Goal: Task Accomplishment & Management: Use online tool/utility

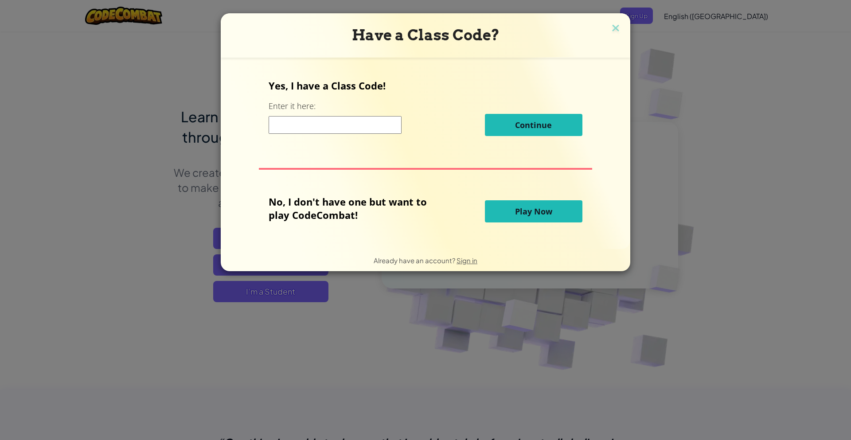
click at [366, 127] on input at bounding box center [335, 125] width 133 height 18
click at [525, 208] on span "Play Now" at bounding box center [533, 211] width 37 height 11
click at [525, 212] on span "Play Now" at bounding box center [533, 211] width 37 height 11
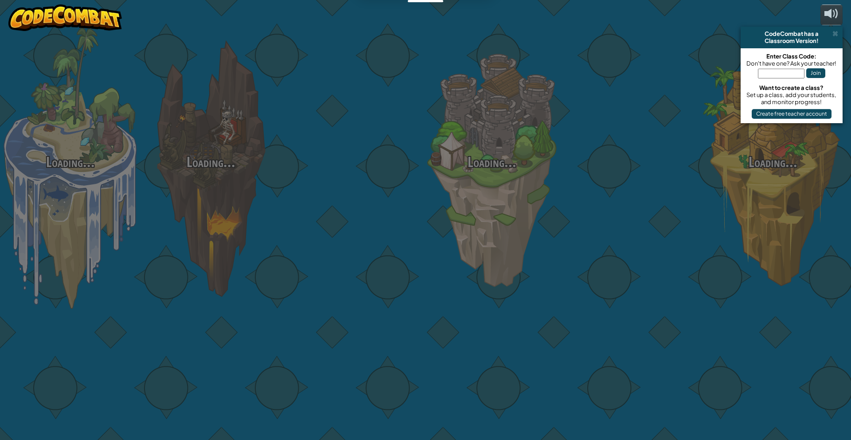
click at [525, 212] on div "Loading... Loading... Loading... Loading... Loading... Loading... Loading..." at bounding box center [425, 220] width 851 height 440
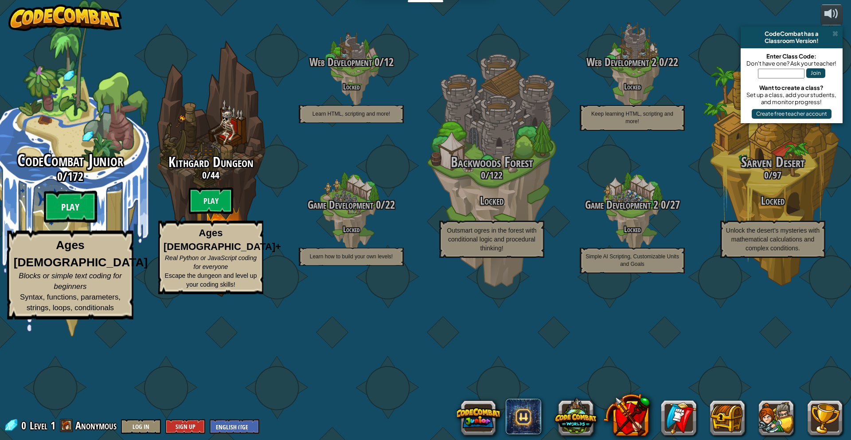
click at [86, 223] on btn "Play" at bounding box center [70, 207] width 53 height 32
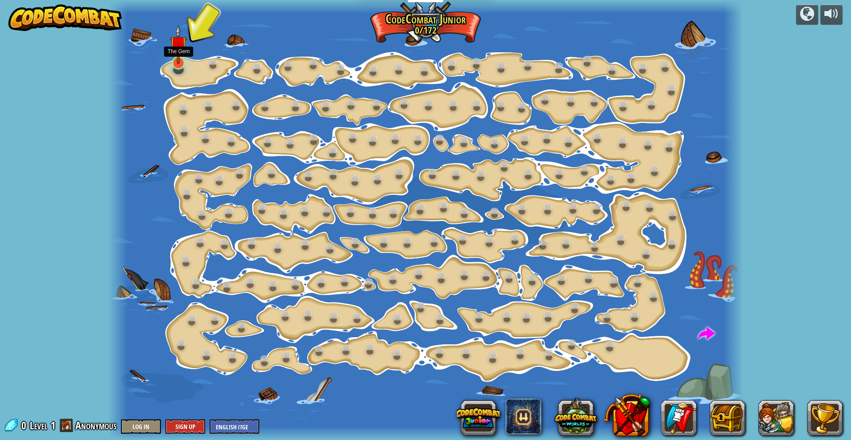
click at [179, 62] on img at bounding box center [178, 44] width 17 height 39
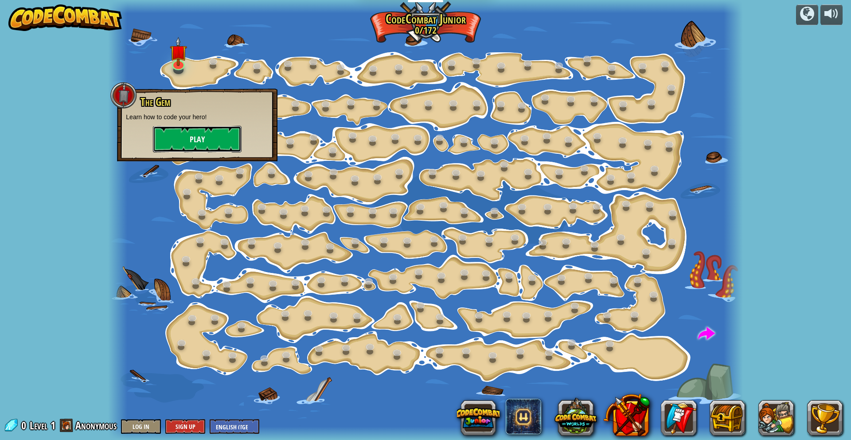
click at [203, 136] on button "Play" at bounding box center [197, 139] width 89 height 27
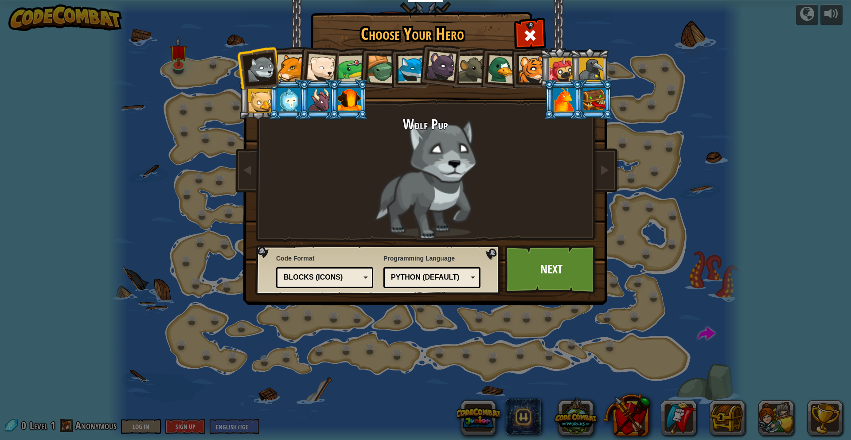
click at [465, 281] on div "Python (Default)" at bounding box center [429, 278] width 77 height 10
click at [542, 277] on link "Next" at bounding box center [551, 269] width 93 height 49
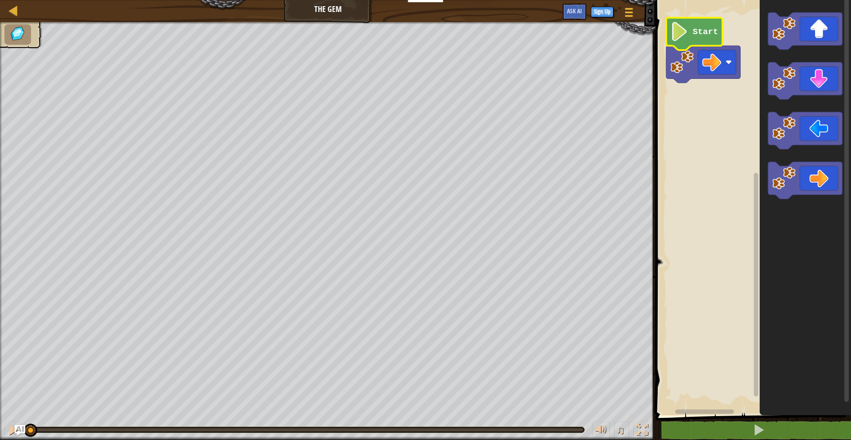
click at [701, 39] on icon "Blockly Workspace" at bounding box center [694, 34] width 56 height 32
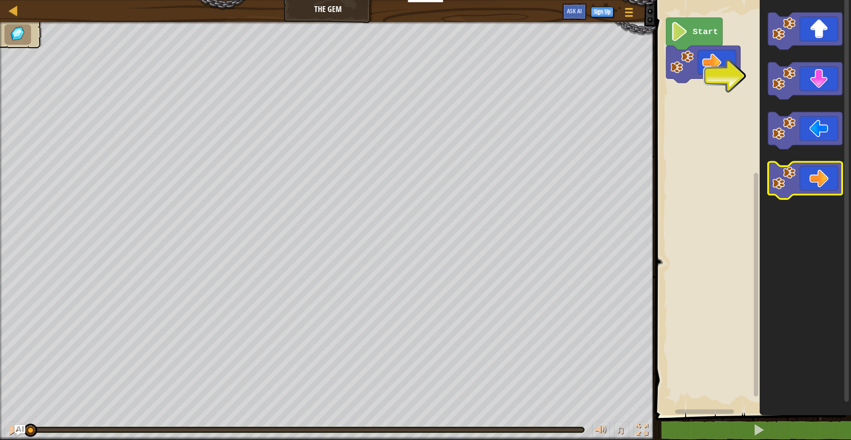
click at [811, 179] on icon "Blockly Workspace" at bounding box center [805, 180] width 74 height 37
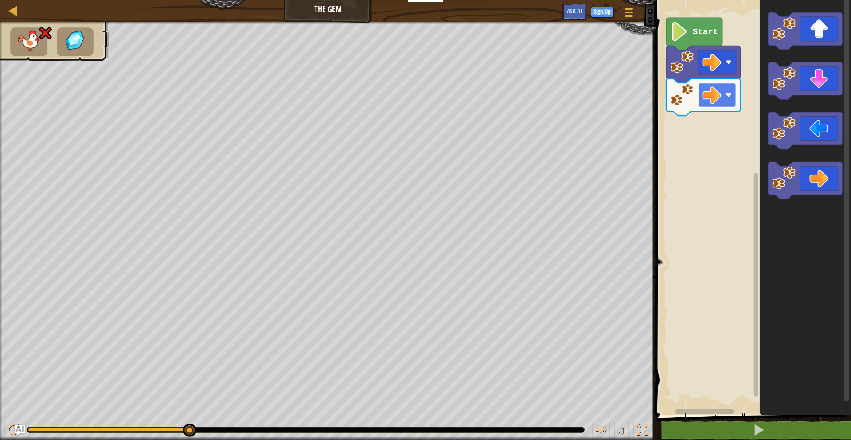
click at [733, 98] on rect "Blockly Workspace" at bounding box center [717, 95] width 38 height 24
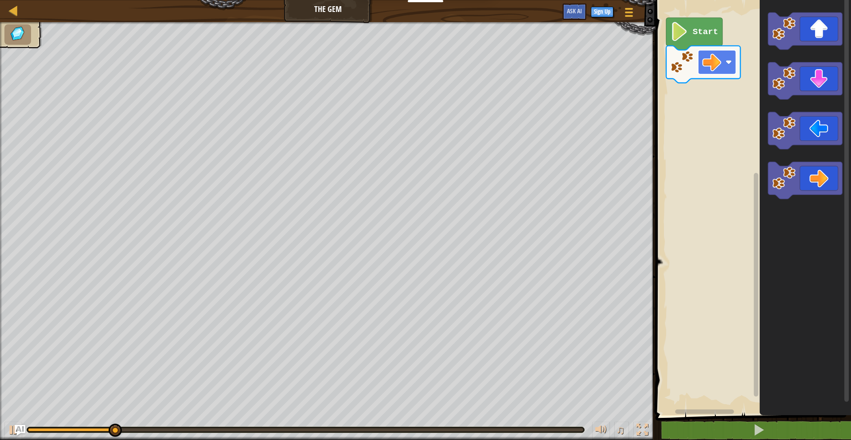
click at [712, 66] on image "Blockly Workspace" at bounding box center [711, 62] width 19 height 19
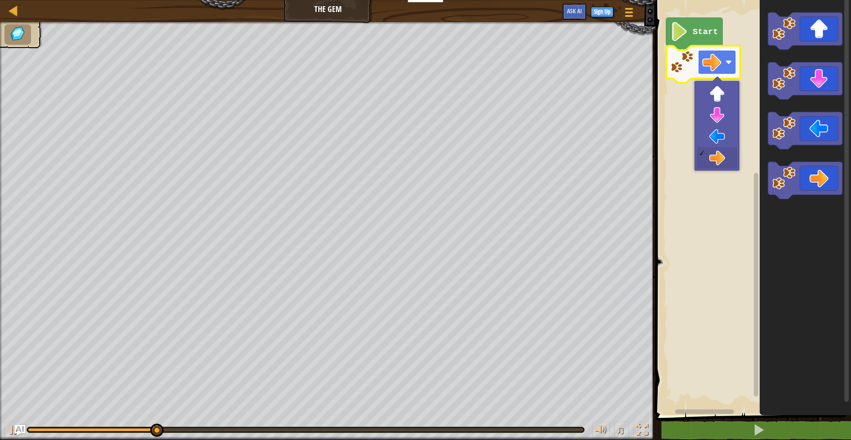
click at [712, 66] on image "Blockly Workspace" at bounding box center [711, 62] width 19 height 19
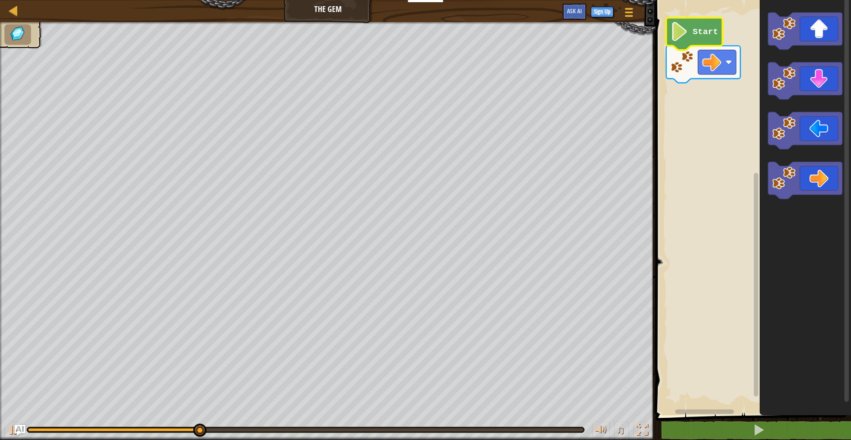
click at [697, 27] on text "Start" at bounding box center [705, 32] width 25 height 10
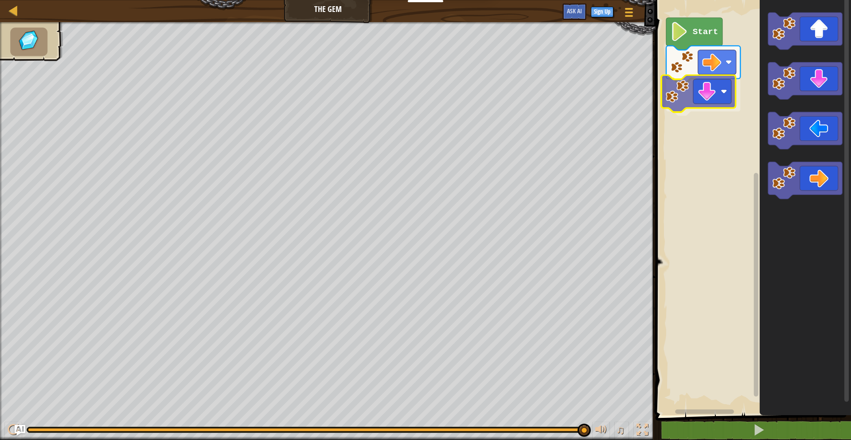
click at [713, 102] on div "Start" at bounding box center [752, 206] width 198 height 420
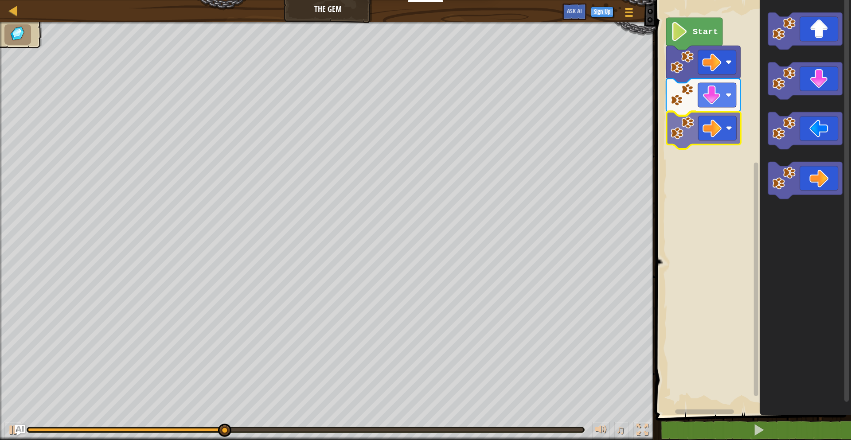
click at [715, 130] on div "Start" at bounding box center [752, 206] width 198 height 420
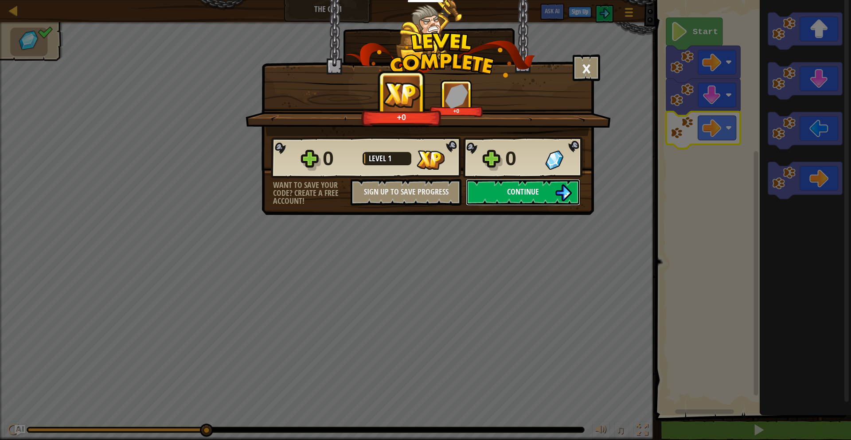
click at [520, 194] on span "Continue" at bounding box center [523, 191] width 32 height 11
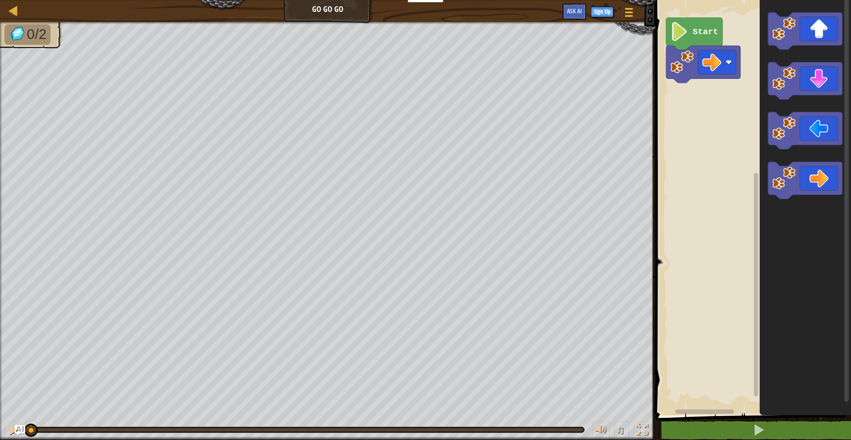
click at [698, 129] on rect "Blockly Workspace" at bounding box center [752, 206] width 198 height 420
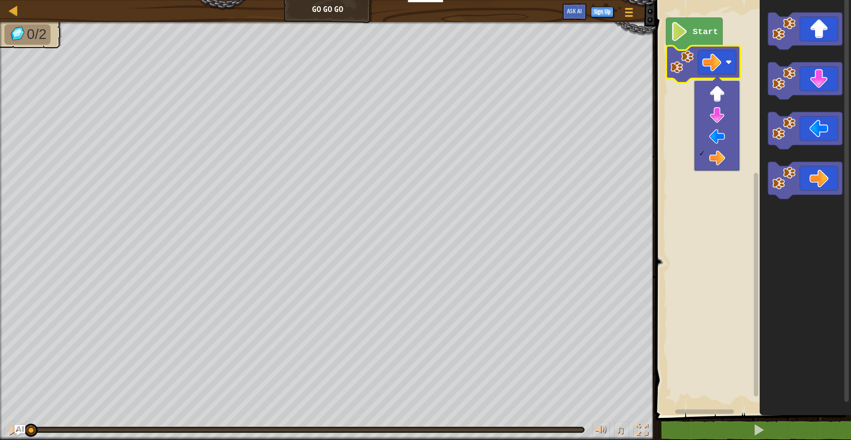
click at [681, 117] on rect "Blockly Workspace" at bounding box center [752, 206] width 198 height 420
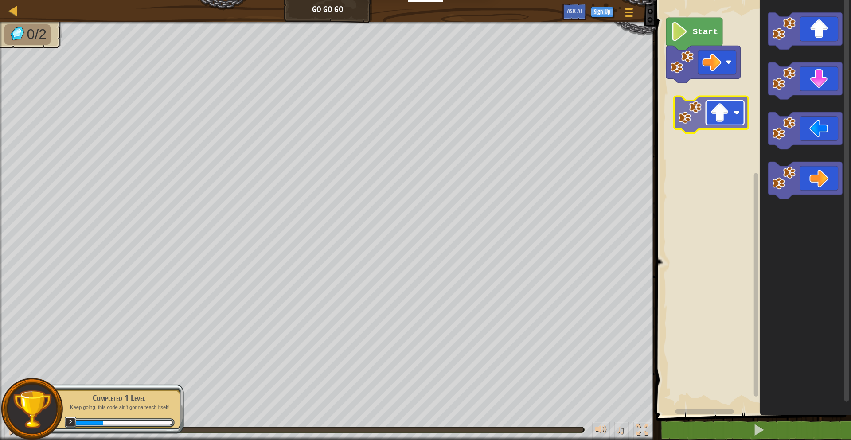
click at [727, 122] on div "Start" at bounding box center [752, 206] width 198 height 420
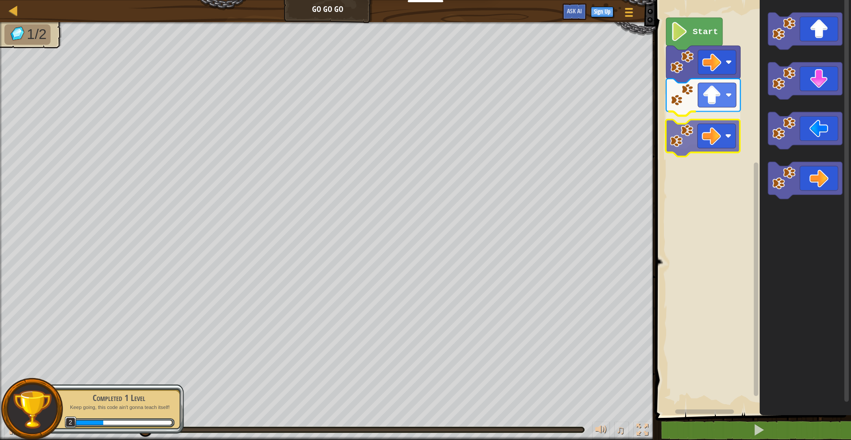
click at [708, 130] on div "Start" at bounding box center [752, 206] width 198 height 420
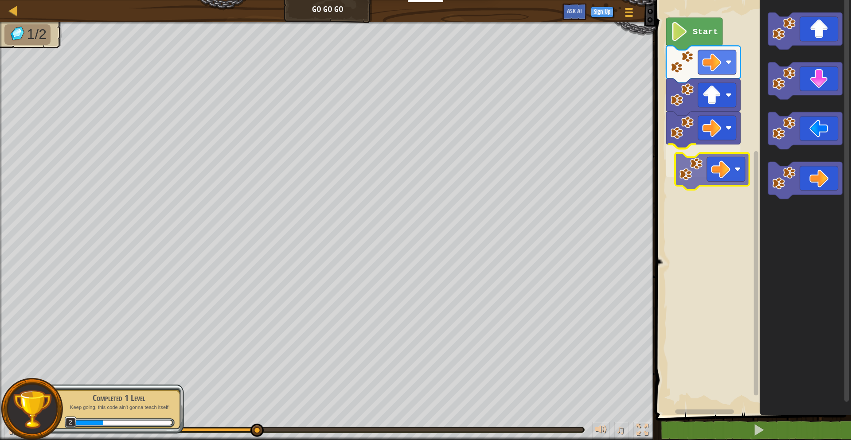
click at [722, 173] on div "Start" at bounding box center [752, 206] width 198 height 420
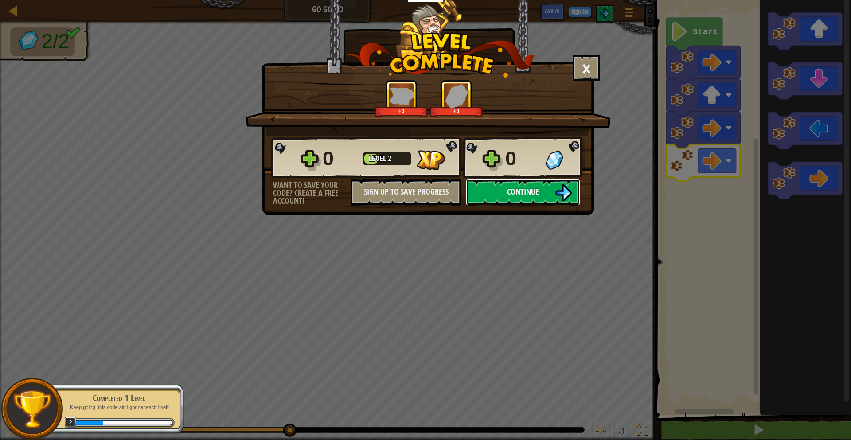
click at [512, 191] on span "Continue" at bounding box center [523, 191] width 32 height 11
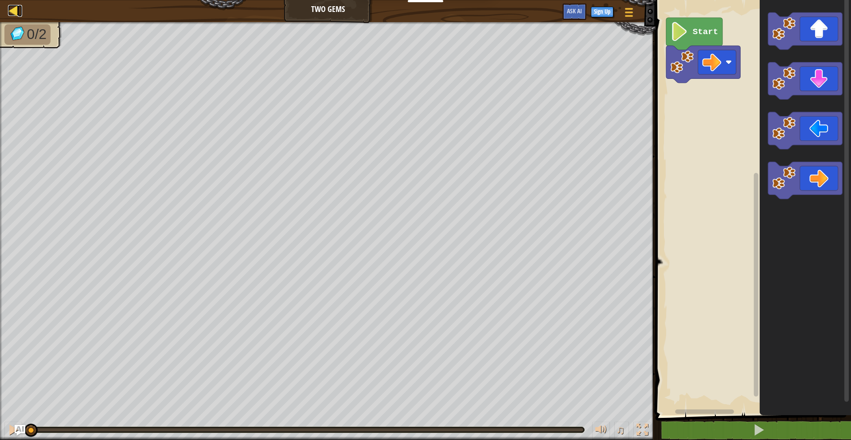
click at [16, 11] on div at bounding box center [13, 10] width 11 height 11
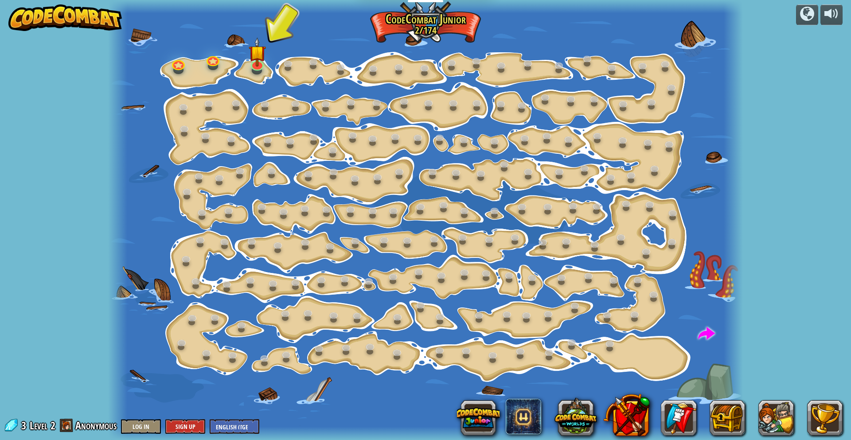
click at [68, 23] on img at bounding box center [64, 17] width 113 height 27
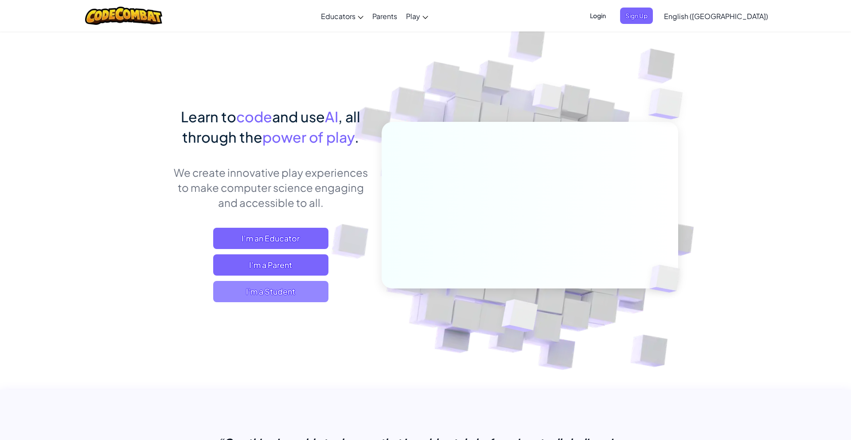
click at [278, 300] on span "I'm a Student" at bounding box center [270, 291] width 115 height 21
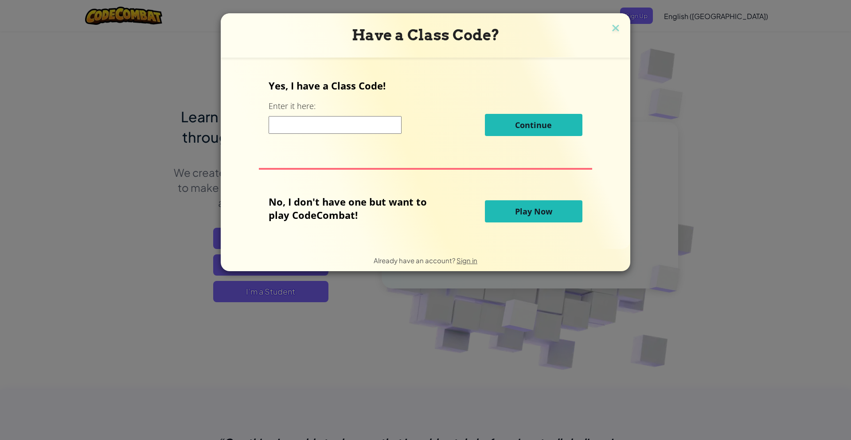
click at [544, 211] on span "Play Now" at bounding box center [533, 211] width 37 height 11
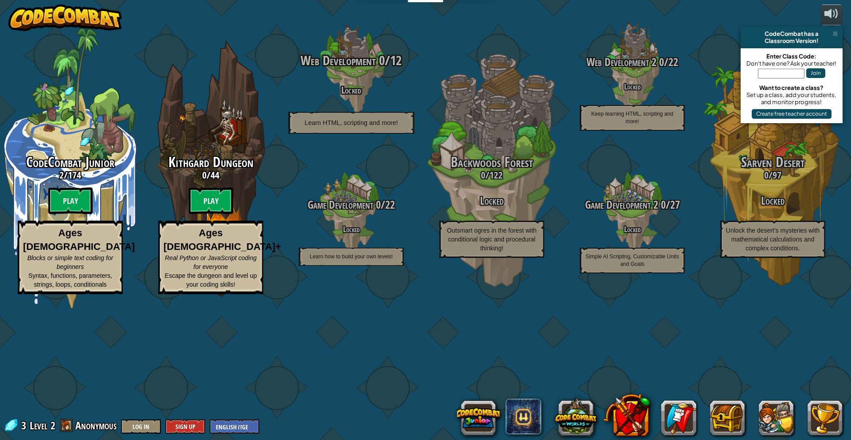
click at [356, 95] on h4 "Locked" at bounding box center [351, 90] width 168 height 10
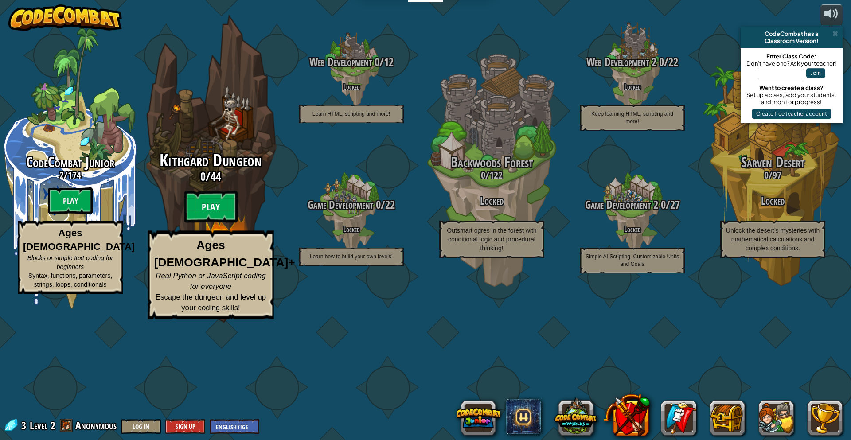
click at [206, 223] on btn "Play" at bounding box center [210, 207] width 53 height 32
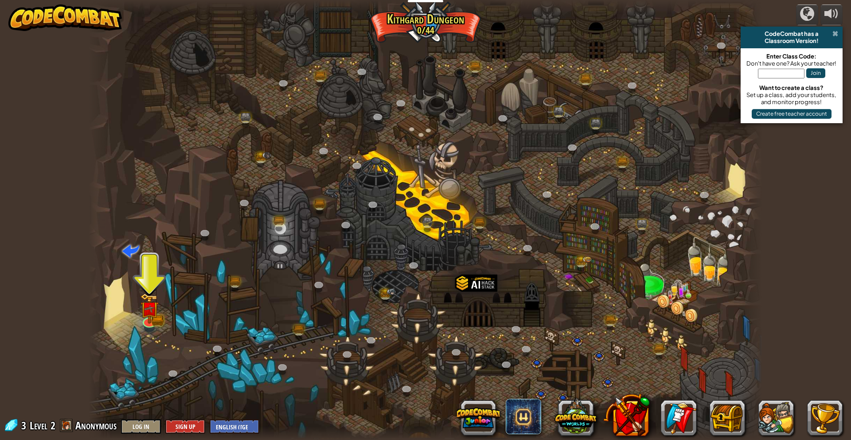
click at [835, 35] on span at bounding box center [835, 33] width 6 height 7
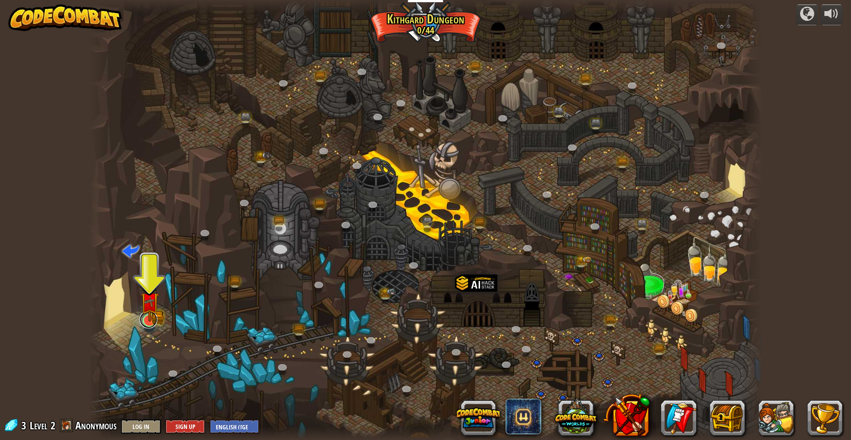
click at [154, 326] on div "Twisted Canyon (Locked) Challenge: collect the most gold using all the programm…" at bounding box center [425, 220] width 673 height 440
click at [152, 324] on link at bounding box center [149, 320] width 18 height 18
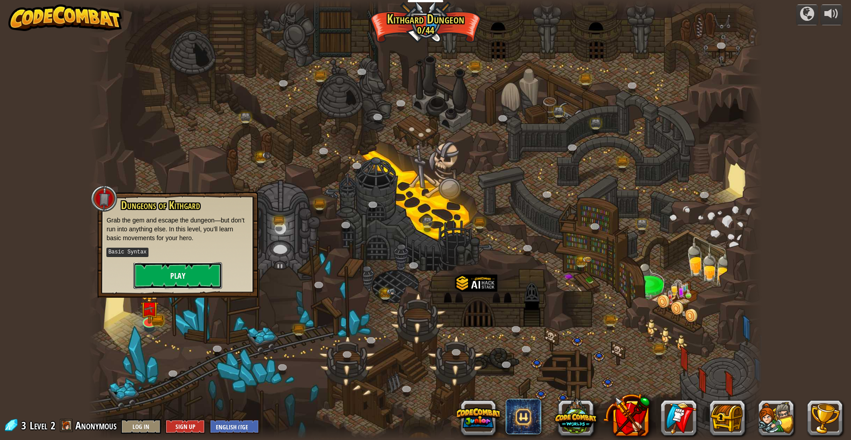
click at [208, 276] on button "Play" at bounding box center [177, 275] width 89 height 27
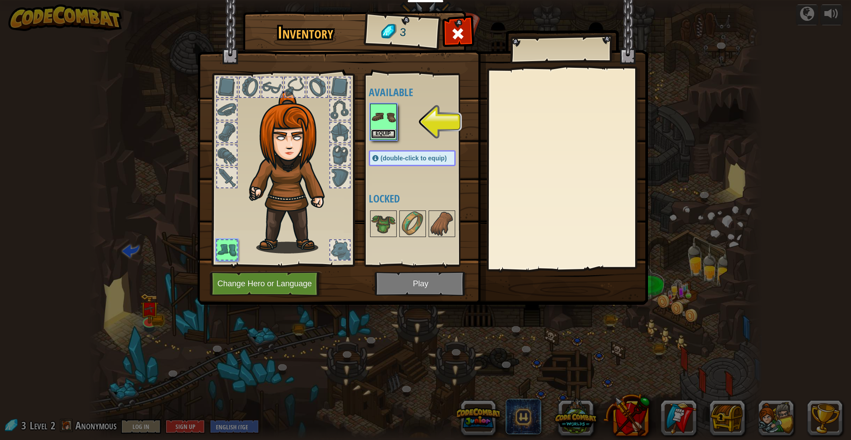
click at [389, 132] on button "Equip" at bounding box center [383, 133] width 25 height 9
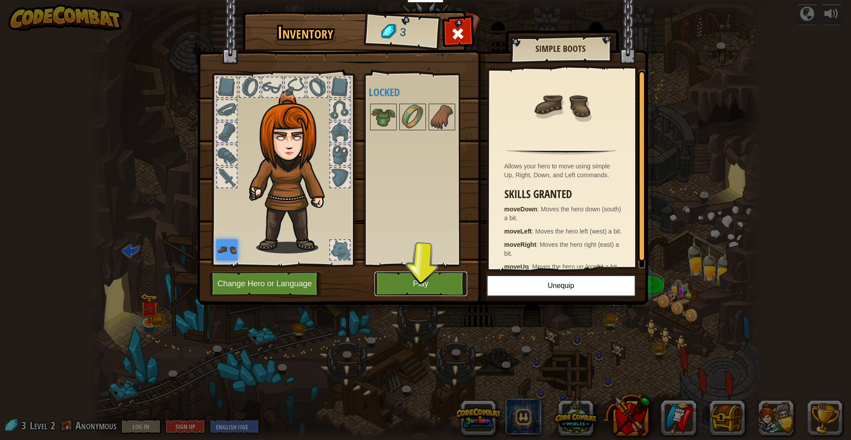
click at [425, 284] on button "Play" at bounding box center [420, 284] width 93 height 24
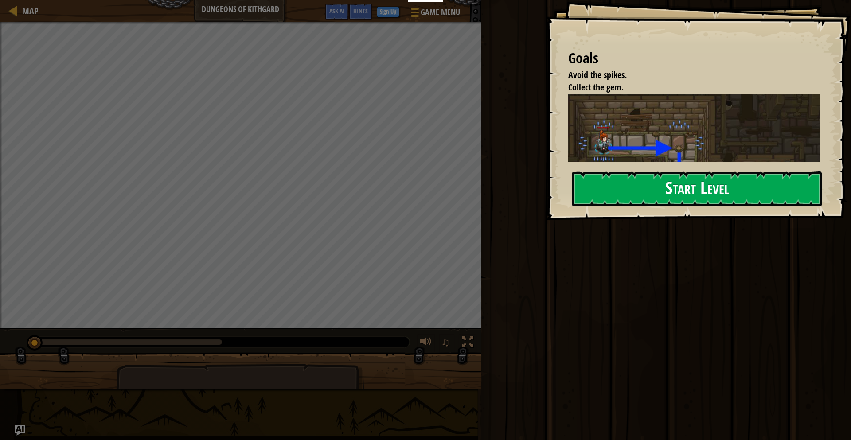
click at [633, 189] on button "Start Level" at bounding box center [697, 189] width 250 height 35
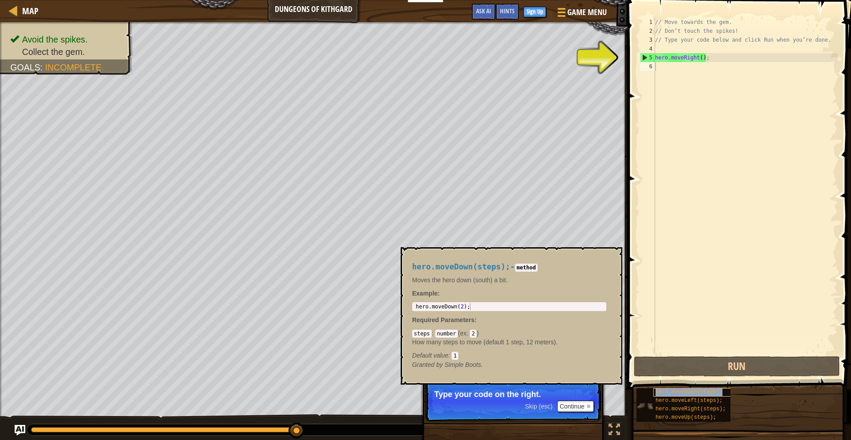
click at [688, 391] on span "hero.moveDown(steps);" at bounding box center [688, 392] width 67 height 6
drag, startPoint x: 678, startPoint y: 392, endPoint x: 690, endPoint y: 101, distance: 290.5
click at [690, 101] on div "Hints 1 2 3 4 5 6 // Move towards the gem. // Don’t touch the spikes! // Type y…" at bounding box center [738, 218] width 226 height 436
click at [669, 391] on span "hero.moveDown(steps);" at bounding box center [688, 392] width 67 height 6
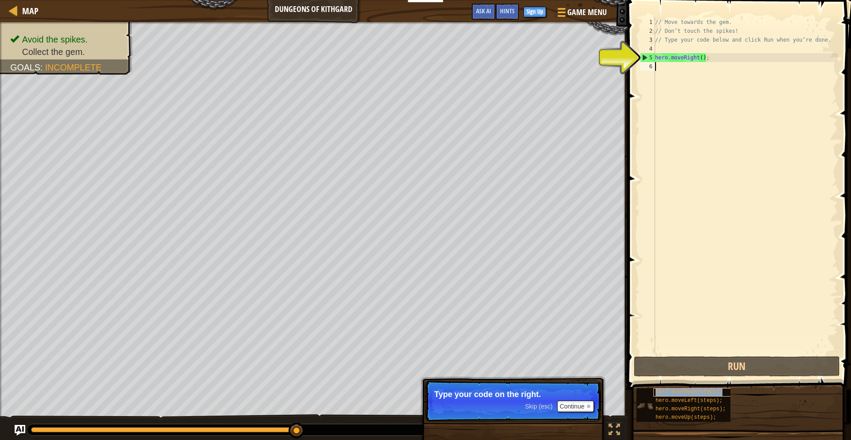
click at [669, 391] on span "hero.moveDown(steps);" at bounding box center [688, 392] width 67 height 6
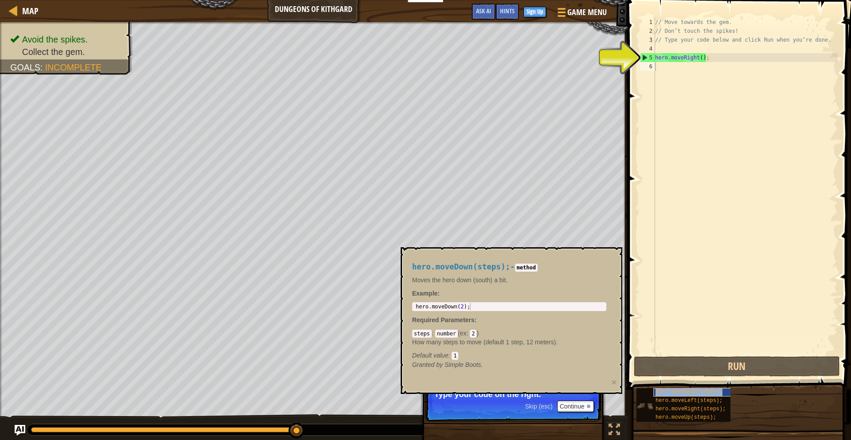
click at [669, 391] on span "hero.moveDown(steps);" at bounding box center [688, 392] width 67 height 6
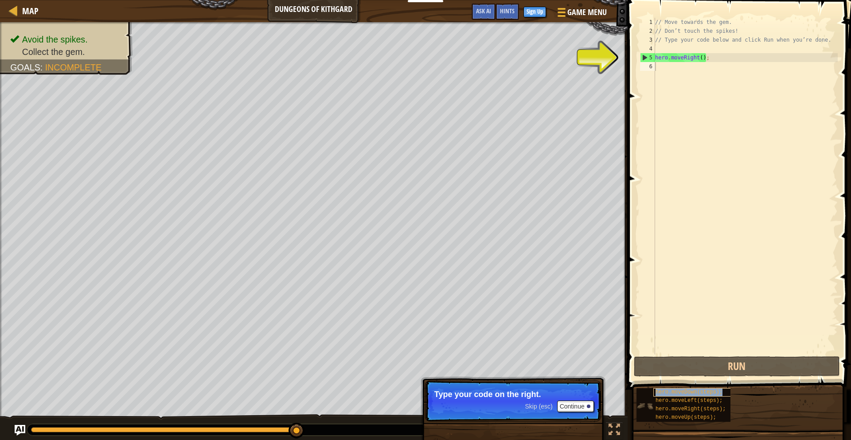
click at [669, 391] on span "hero.moveDown(steps);" at bounding box center [688, 392] width 67 height 6
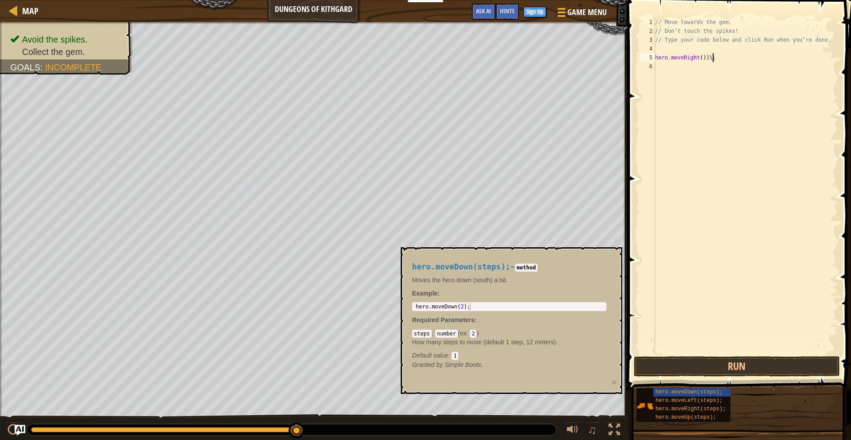
scroll to position [4, 4]
type textarea "hero.moveRight();"
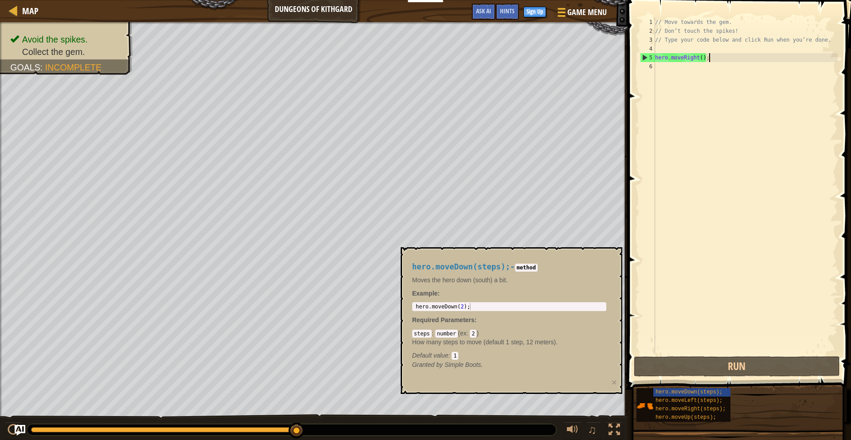
scroll to position [4, 0]
paste textarea "hero.moveRight();"
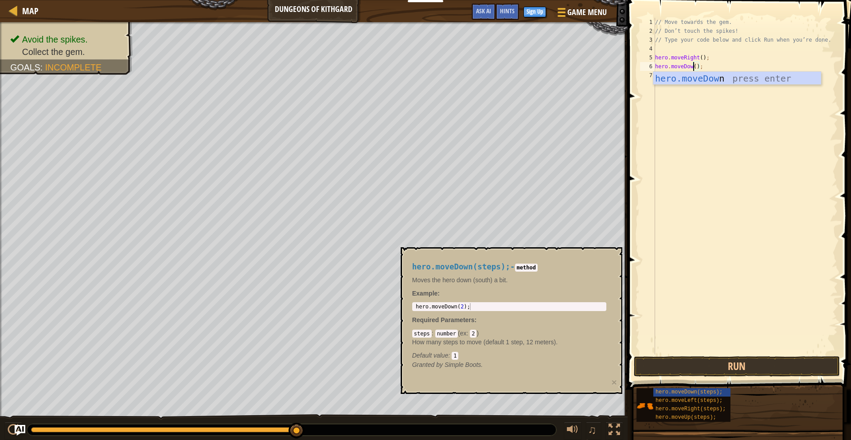
scroll to position [4, 3]
type textarea "hero.moveDown(1);"
click at [614, 383] on button "×" at bounding box center [613, 382] width 5 height 9
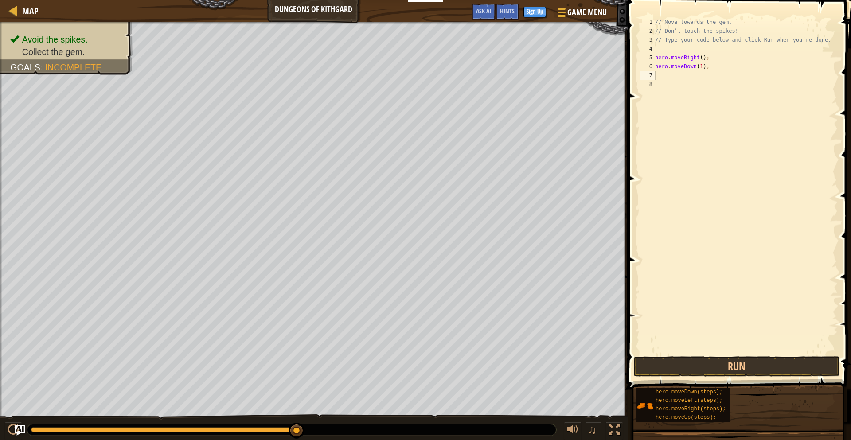
click at [717, 63] on div "// Move towards the gem. // Don’t touch the spikes! // Type your code below and…" at bounding box center [745, 195] width 184 height 355
click at [710, 55] on div "// Move towards the gem. // Don’t touch the spikes! // Type your code below and…" at bounding box center [745, 195] width 184 height 355
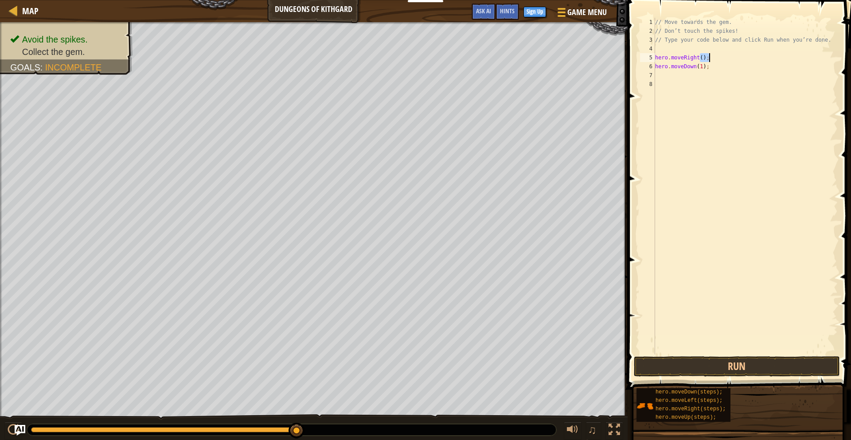
click at [710, 55] on div "// Move towards the gem. // Don’t touch the spikes! // Type your code below and…" at bounding box center [745, 195] width 184 height 355
click at [720, 67] on div "// Move towards the gem. // Don’t touch the spikes! // Type your code below and…" at bounding box center [745, 195] width 184 height 355
type textarea "hero.moveDown(1);"
click at [754, 364] on button "Run" at bounding box center [737, 366] width 207 height 20
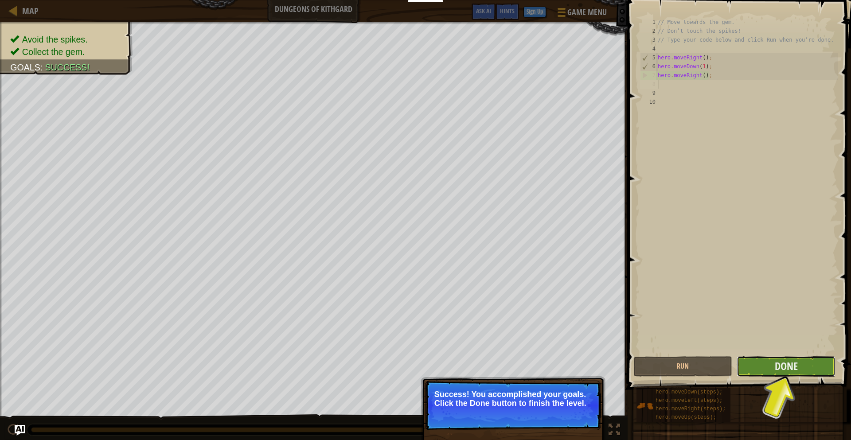
click at [799, 366] on button "Done" at bounding box center [786, 366] width 99 height 20
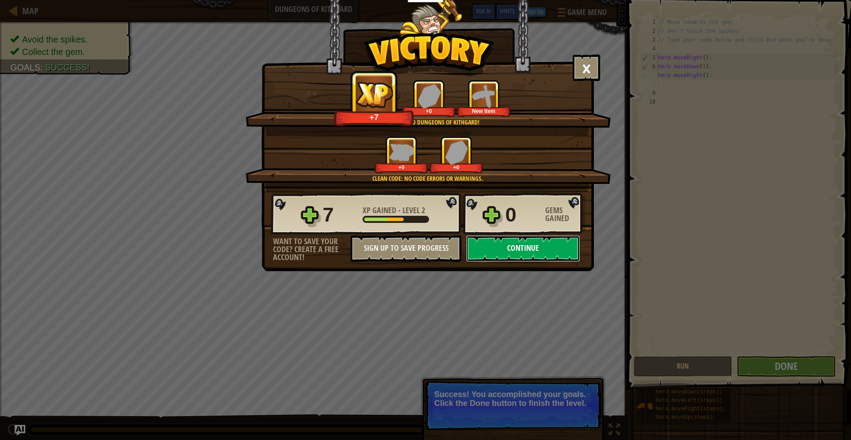
click at [520, 250] on button "Continue" at bounding box center [523, 248] width 114 height 27
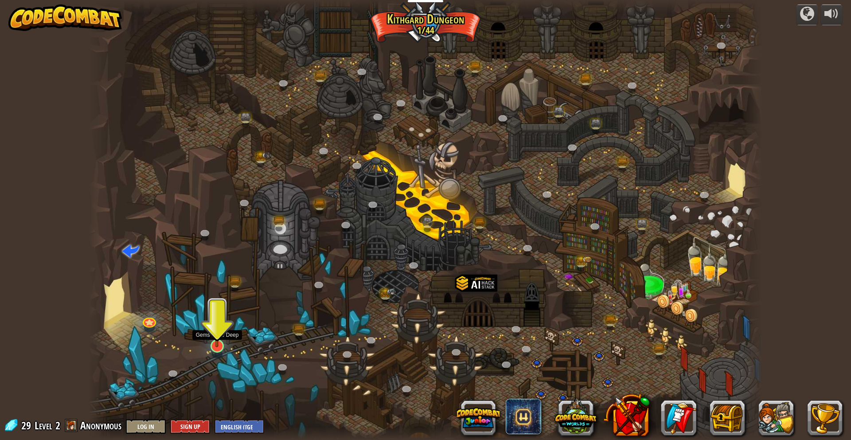
click at [217, 344] on img at bounding box center [217, 326] width 18 height 42
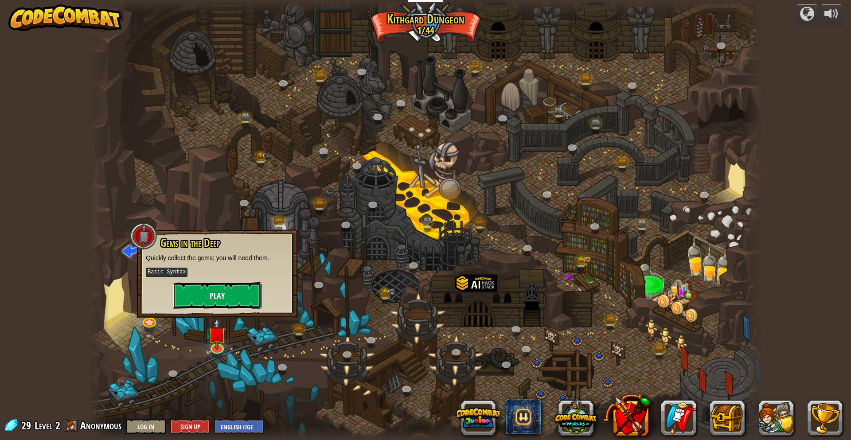
click at [222, 298] on button "Play" at bounding box center [217, 295] width 89 height 27
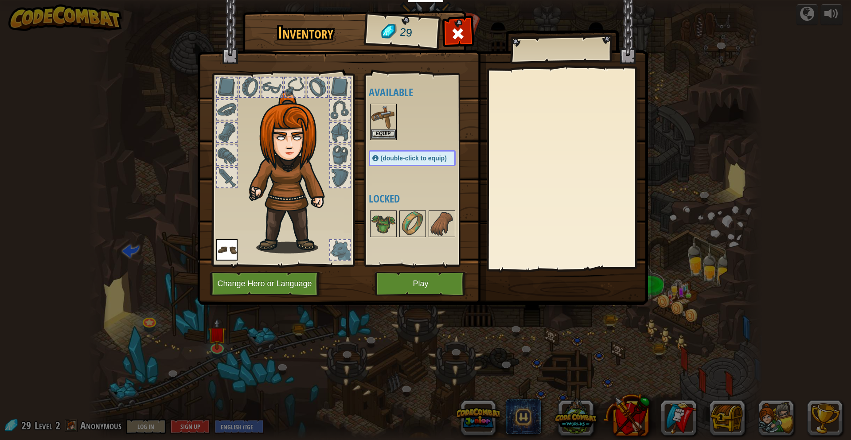
click at [385, 122] on img at bounding box center [383, 117] width 25 height 25
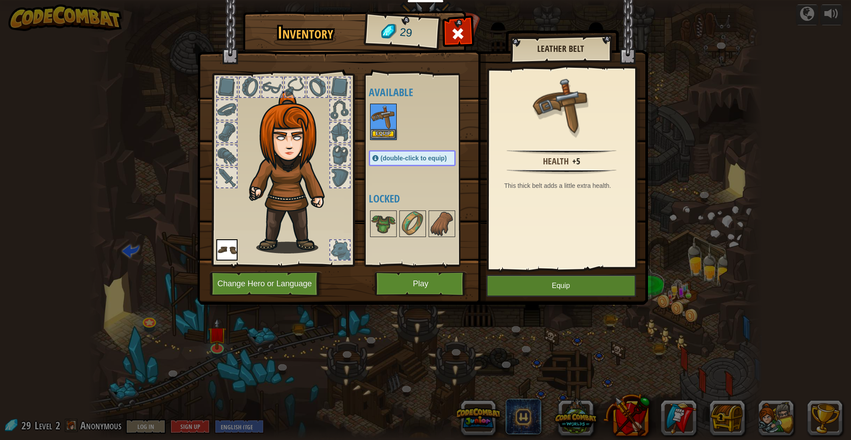
click at [385, 122] on img at bounding box center [383, 117] width 25 height 25
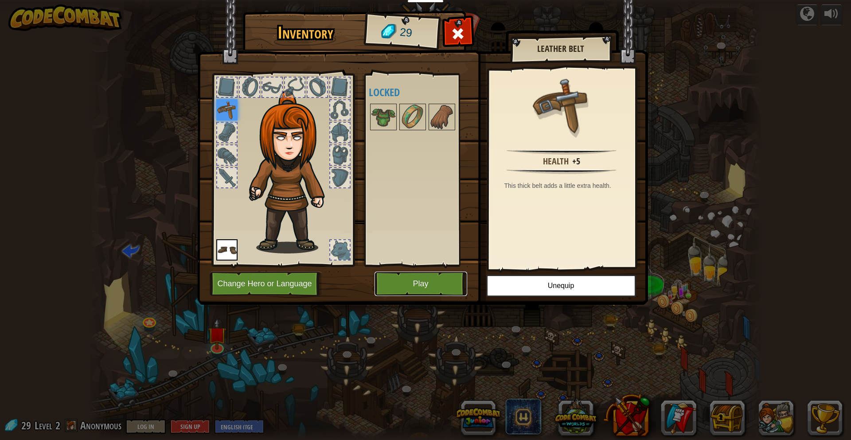
click at [412, 282] on button "Play" at bounding box center [420, 284] width 93 height 24
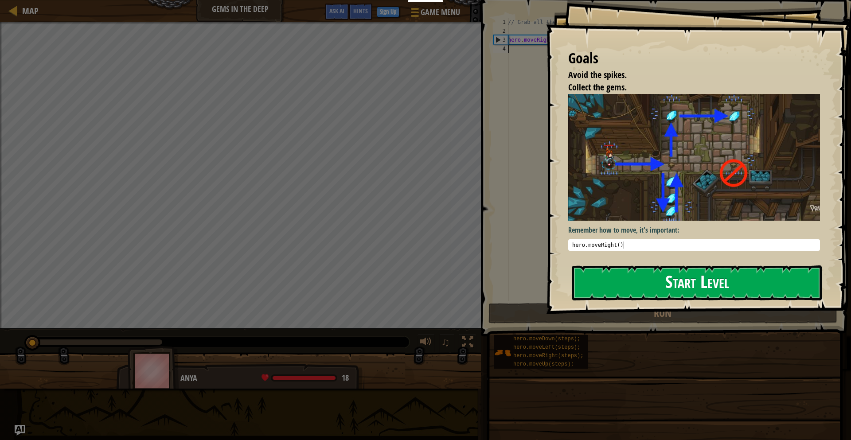
click at [663, 277] on button "Start Level" at bounding box center [697, 282] width 250 height 35
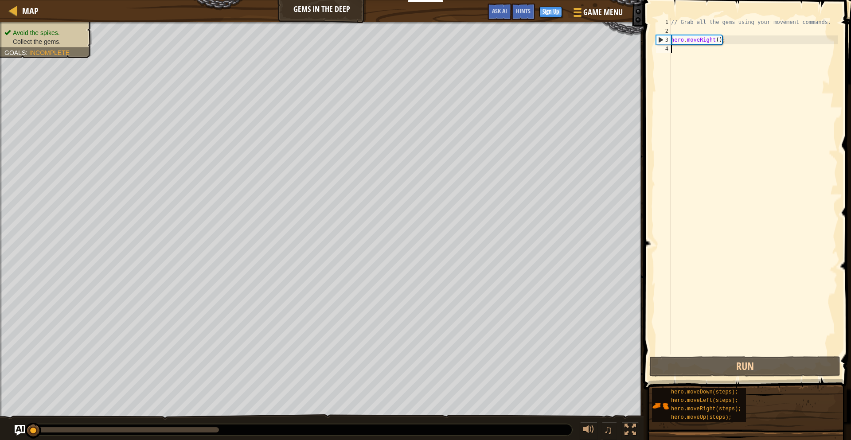
click at [726, 40] on div "// Grab all the gems using your movement commands. hero . moveRight ( ) ;" at bounding box center [753, 195] width 168 height 355
type textarea "hero.moveRight();"
click at [707, 57] on div "// Grab all the gems using your movement commands. hero . moveRight ( ) ;" at bounding box center [753, 195] width 168 height 355
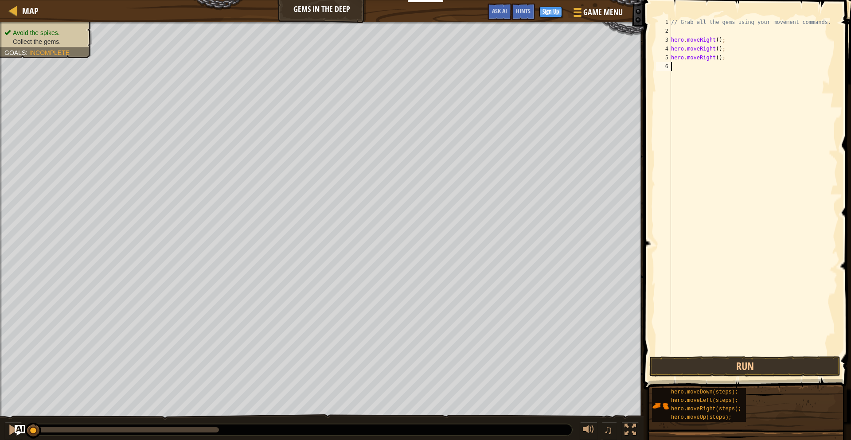
paste textarea "hero.moveRight();"
click at [703, 50] on div "// Grab all the gems using your movement commands. hero . moveRight ( ) ; hero …" at bounding box center [753, 195] width 168 height 355
type textarea "hero.moveRight();"
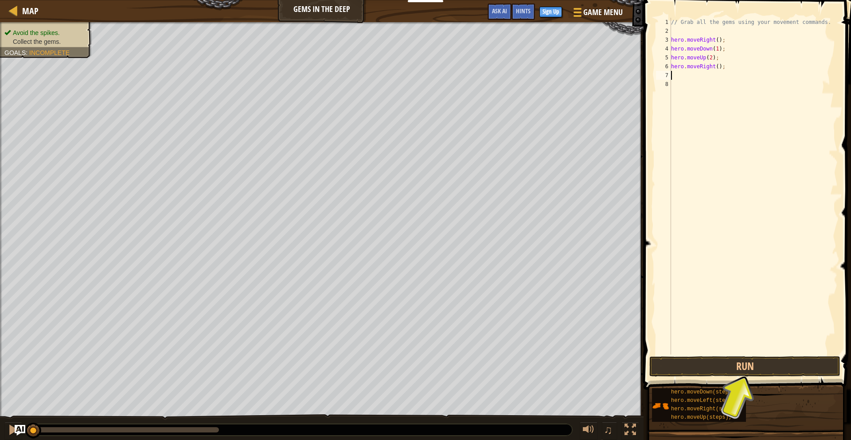
paste textarea "hero.moveRight();"
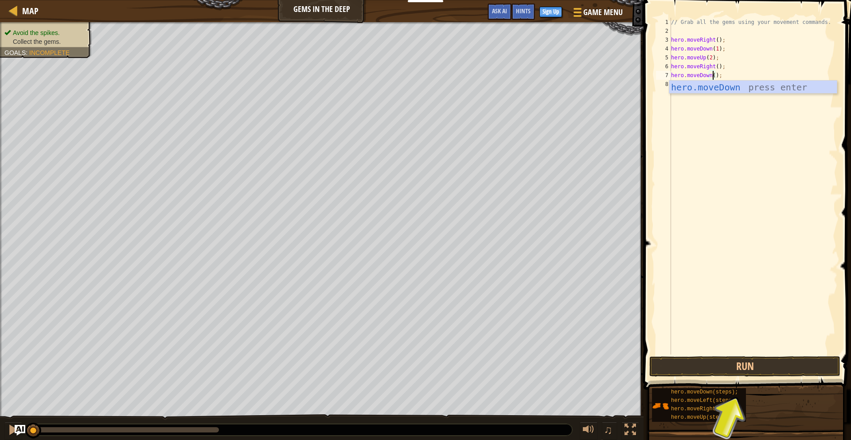
scroll to position [4, 3]
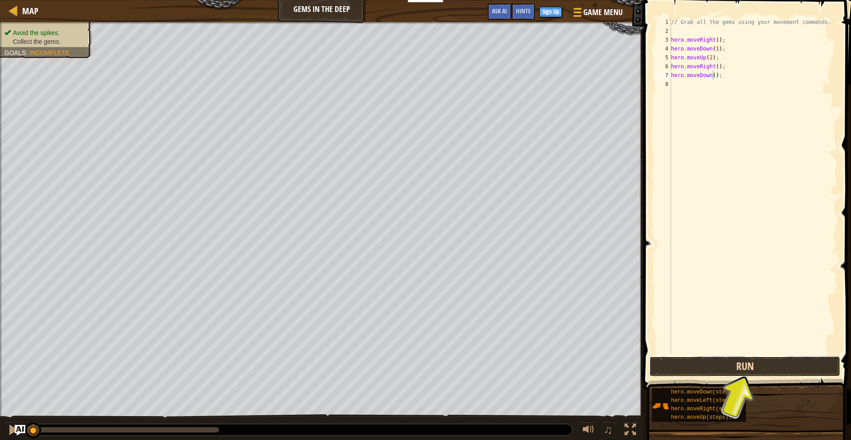
click at [738, 367] on button "Run" at bounding box center [744, 366] width 191 height 20
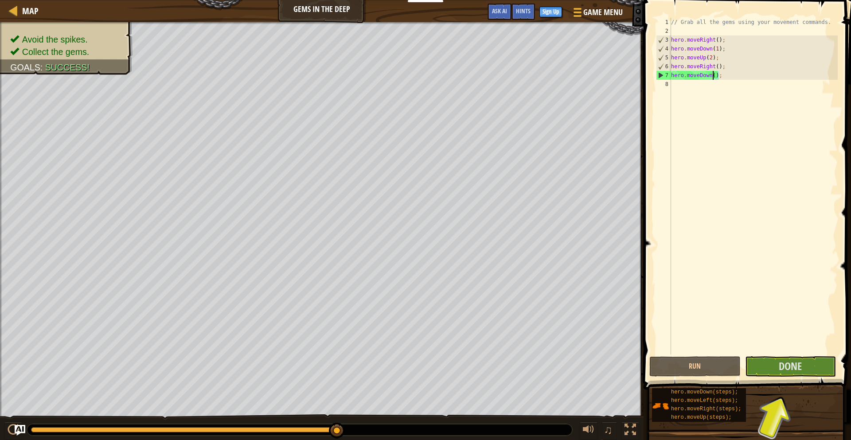
click at [660, 75] on div "7" at bounding box center [663, 75] width 15 height 9
click at [726, 78] on div "// Grab all the gems using your movement commands. hero . moveRight ( ) ; hero …" at bounding box center [753, 195] width 168 height 355
click at [727, 78] on div "// Grab all the gems using your movement commands. hero . moveRight ( ) ; hero …" at bounding box center [753, 195] width 168 height 355
type textarea "hero.moveDown();"
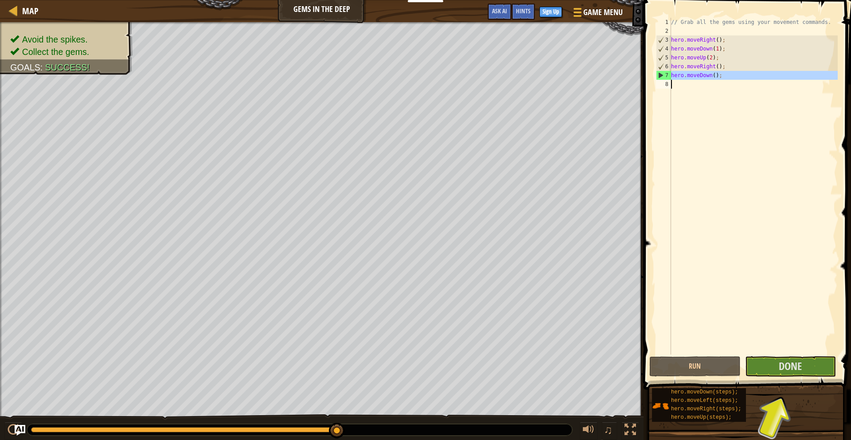
click at [724, 89] on div "// Grab all the gems using your movement commands. hero . moveRight ( ) ; hero …" at bounding box center [753, 195] width 168 height 355
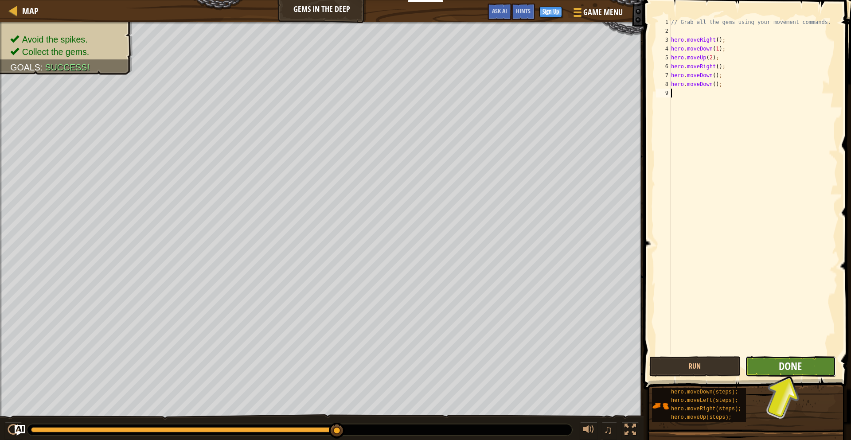
click at [788, 370] on span "Done" at bounding box center [790, 366] width 23 height 14
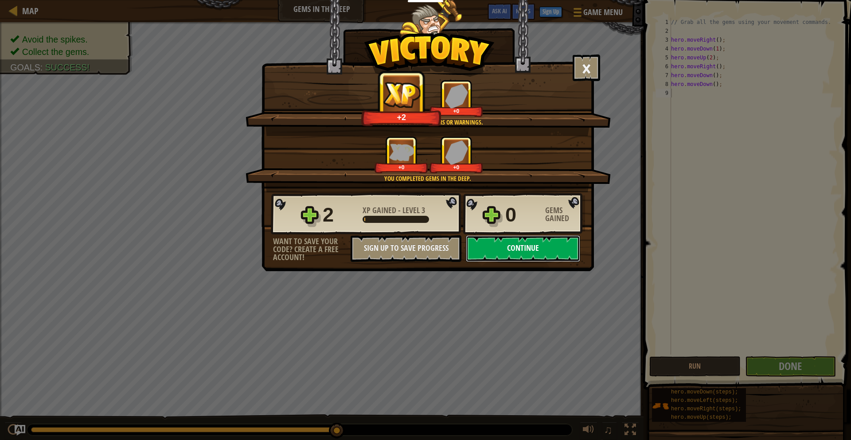
click at [562, 248] on button "Continue" at bounding box center [523, 248] width 114 height 27
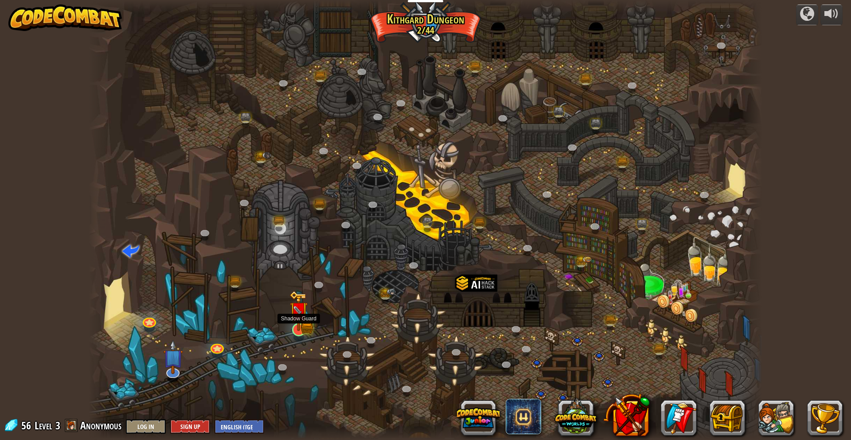
click at [297, 329] on img at bounding box center [298, 311] width 18 height 40
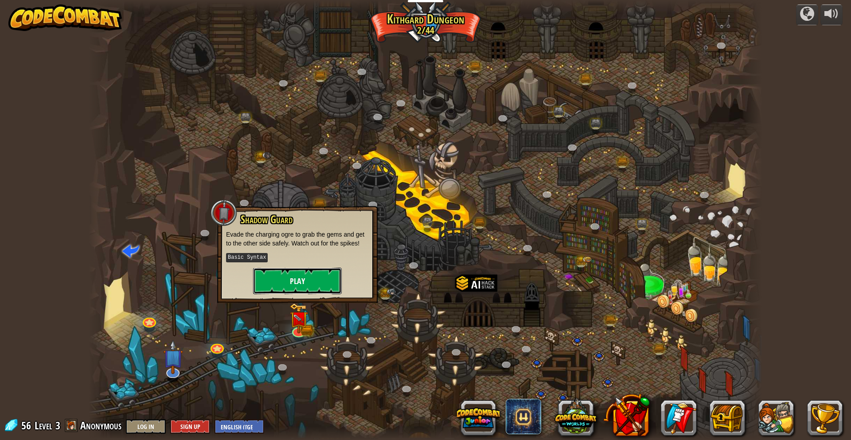
click at [320, 287] on button "Play" at bounding box center [297, 281] width 89 height 27
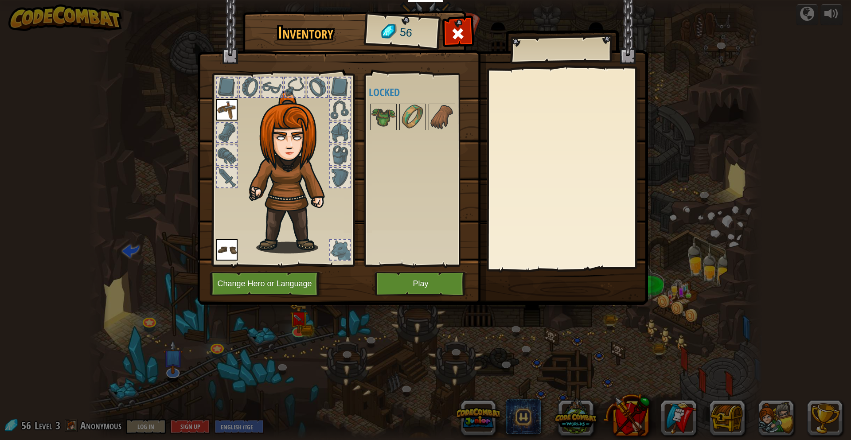
drag, startPoint x: 387, startPoint y: 115, endPoint x: 324, endPoint y: 142, distance: 68.3
click at [324, 142] on div "Inventory 56 Available Equip Equip (double-click to equip) Locked Equip Unequip…" at bounding box center [425, 159] width 451 height 293
click at [390, 124] on img at bounding box center [383, 117] width 25 height 25
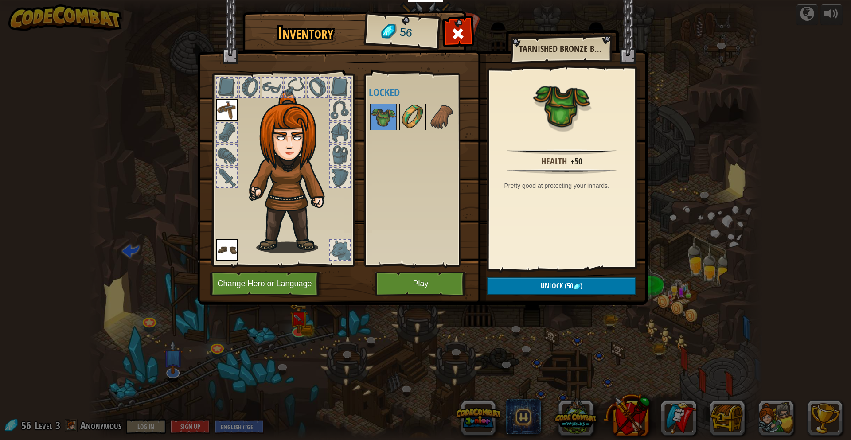
click at [411, 119] on img at bounding box center [412, 117] width 25 height 25
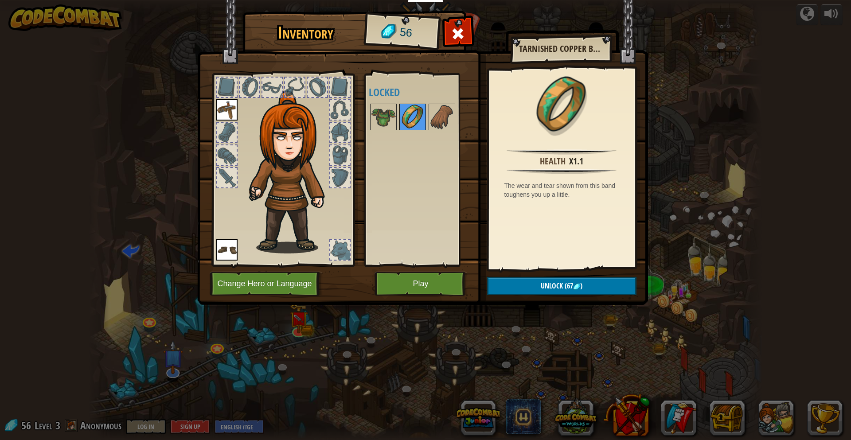
click at [412, 119] on img at bounding box center [412, 117] width 25 height 25
click at [414, 288] on button "Play" at bounding box center [420, 284] width 93 height 24
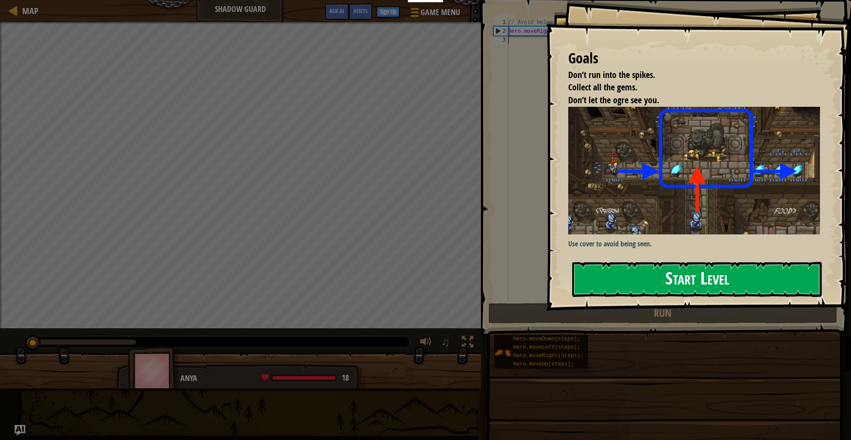
click at [648, 262] on button "Start Level" at bounding box center [697, 279] width 250 height 35
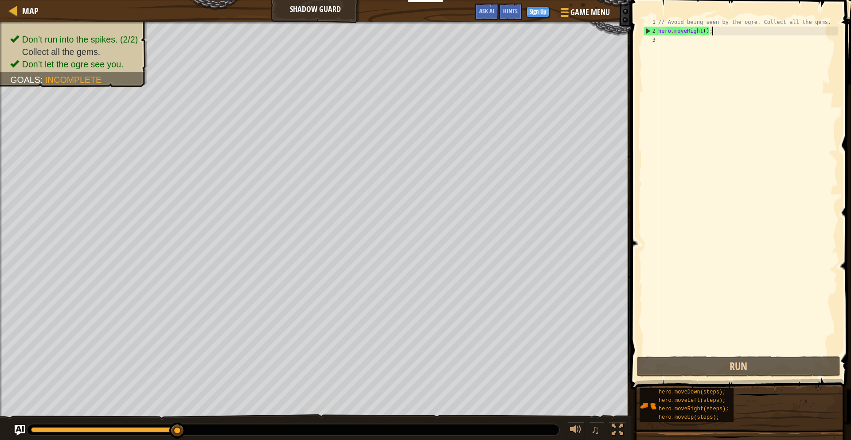
click at [719, 31] on div "// Avoid being seen by the ogre. Collect all the gems. hero . moveRight ( ) ;" at bounding box center [746, 195] width 181 height 355
type textarea "hero.moveRight();"
click at [713, 36] on div "// Avoid being seen by the ogre. Collect all the gems. hero . moveRight ( ) ;" at bounding box center [746, 195] width 181 height 355
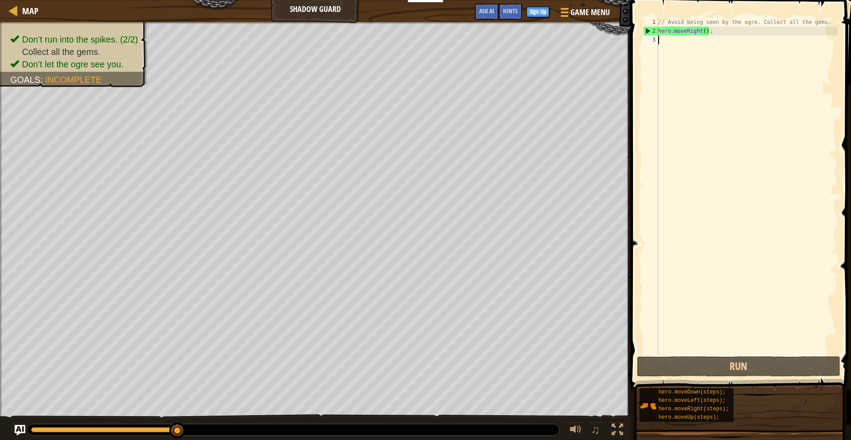
click at [709, 43] on div "// Avoid being seen by the ogre. Collect all the gems. hero . moveRight ( ) ;" at bounding box center [746, 195] width 181 height 355
paste textarea "hero.moveRight();"
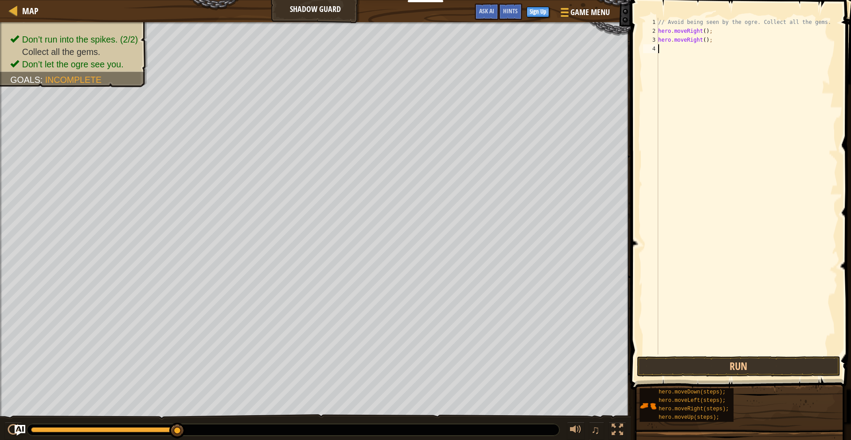
click at [701, 39] on div "// Avoid being seen by the ogre. Collect all the gems. hero . moveRight ( ) ; h…" at bounding box center [746, 195] width 181 height 355
type textarea "hero.moveUp();"
paste textarea "hero.moveRight();"
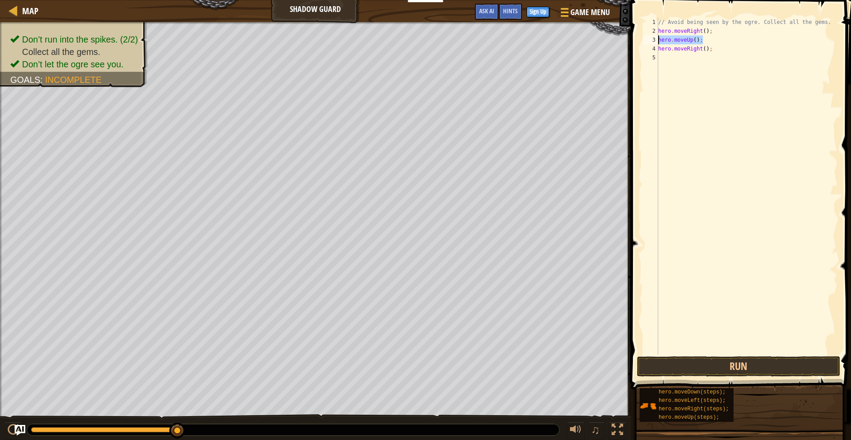
type textarea "hero.moveRight();"
paste textarea "hero.moveUp();"
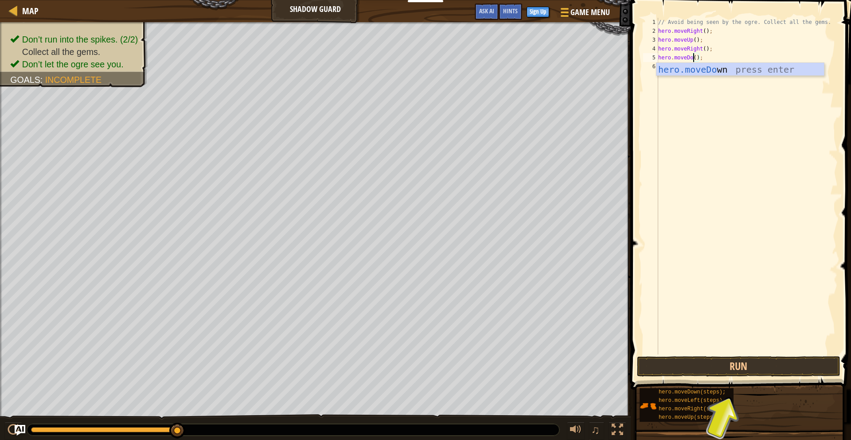
scroll to position [4, 3]
type textarea "hero.moveDown();"
paste textarea "hero.moveUp();"
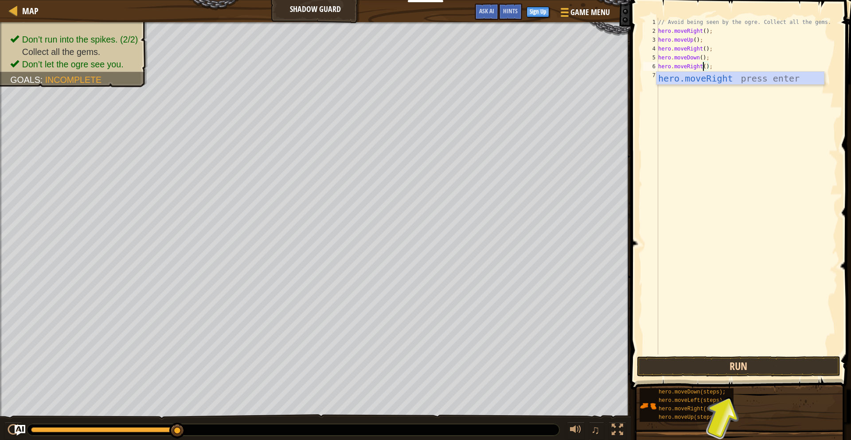
type textarea "hero.moveRight();"
click at [756, 365] on button "Run" at bounding box center [738, 366] width 203 height 20
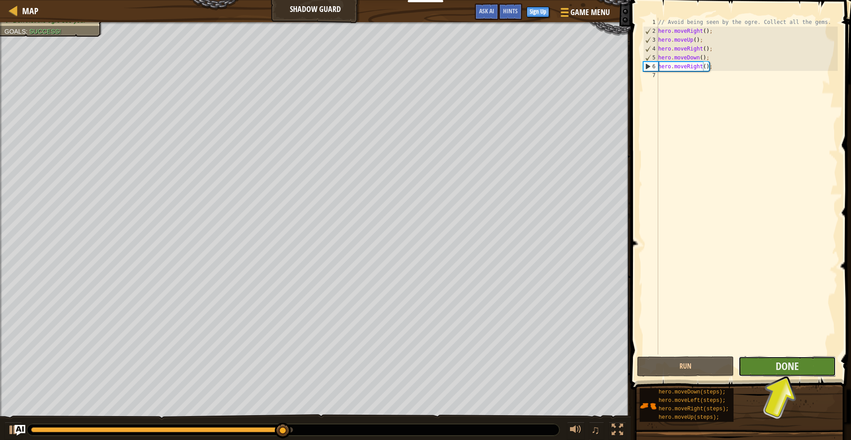
click at [801, 366] on button "Done" at bounding box center [786, 366] width 97 height 20
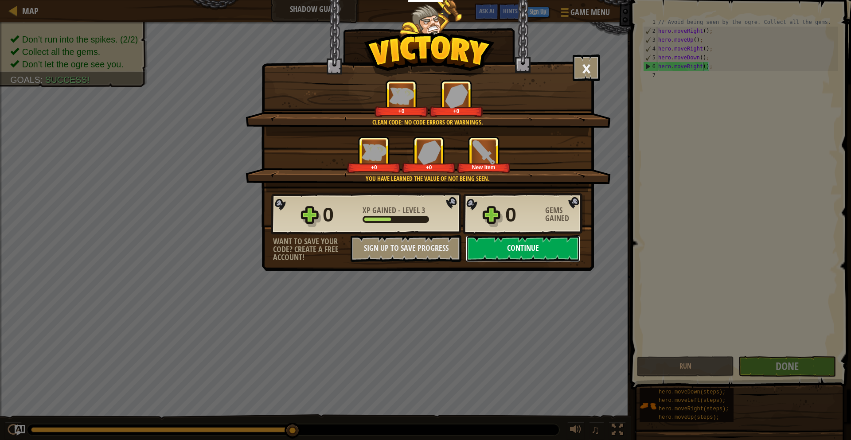
click at [505, 248] on button "Continue" at bounding box center [523, 248] width 114 height 27
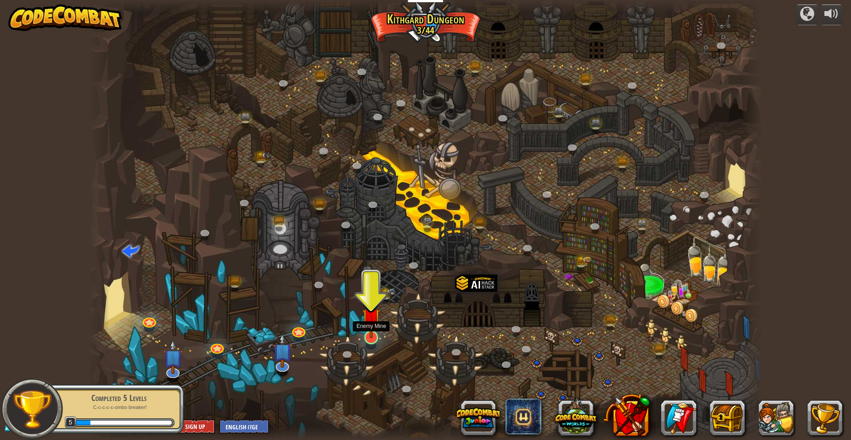
click at [372, 333] on img at bounding box center [371, 317] width 18 height 42
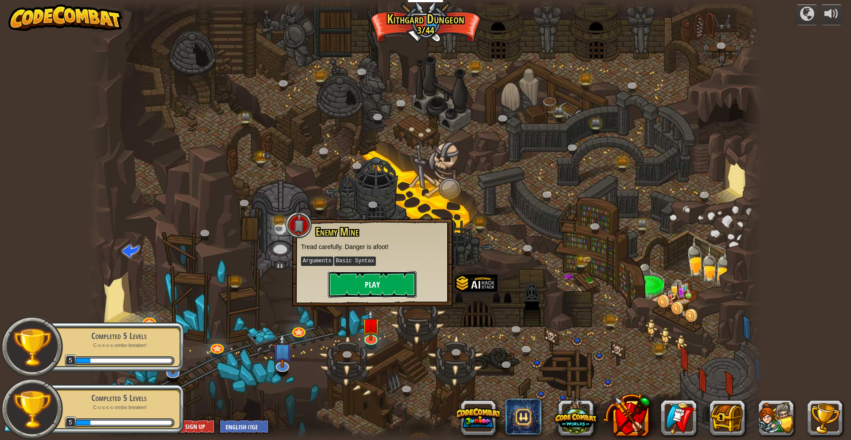
click at [405, 273] on button "Play" at bounding box center [372, 284] width 89 height 27
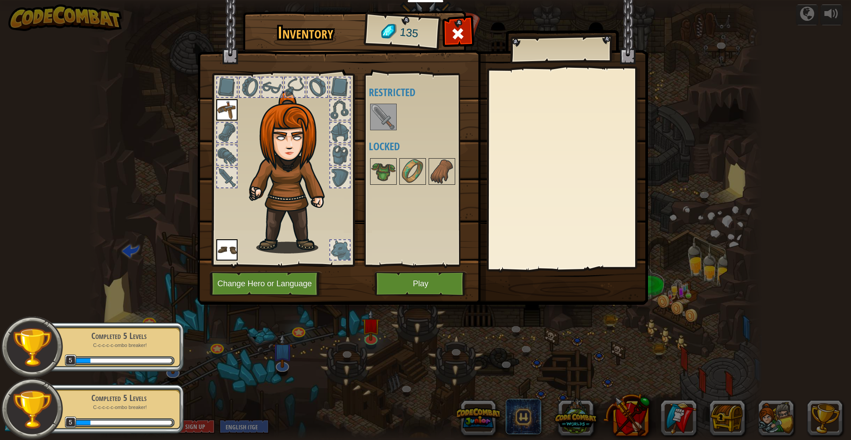
click at [385, 103] on div at bounding box center [421, 116] width 105 height 29
click at [386, 116] on img at bounding box center [383, 117] width 25 height 25
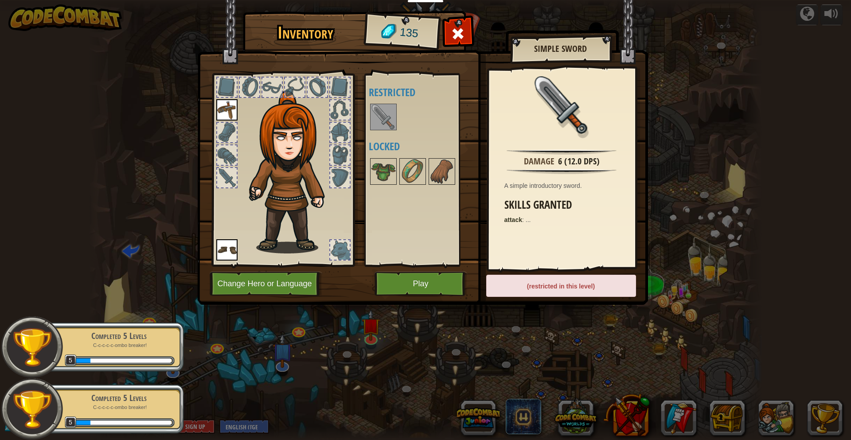
click at [386, 116] on img at bounding box center [383, 117] width 25 height 25
click at [411, 279] on button "Play" at bounding box center [420, 284] width 93 height 24
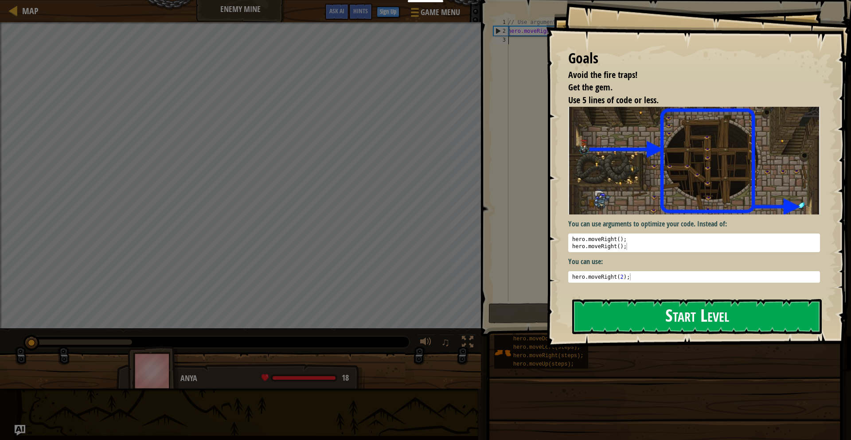
click at [653, 178] on div "Goals Avoid the fire traps! Get the gem. Use 5 lines of code or less. You can u…" at bounding box center [698, 174] width 305 height 348
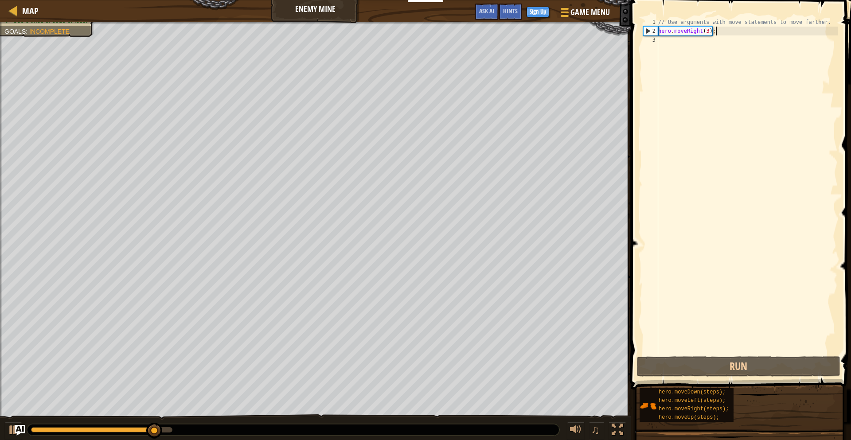
click at [731, 32] on div "// Use arguments with move statements to move farther. hero . moveRight ( 3 ) ;" at bounding box center [746, 195] width 181 height 355
type textarea "hero.moveRight(3);"
click at [711, 43] on div "// Use arguments with move statements to move farther. hero . moveRight ( 3 ) ;" at bounding box center [746, 195] width 181 height 355
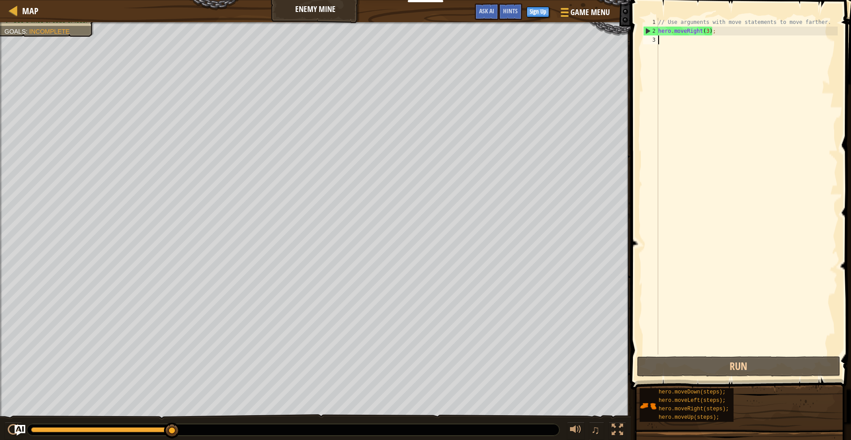
paste textarea "hero.moveRight(3);"
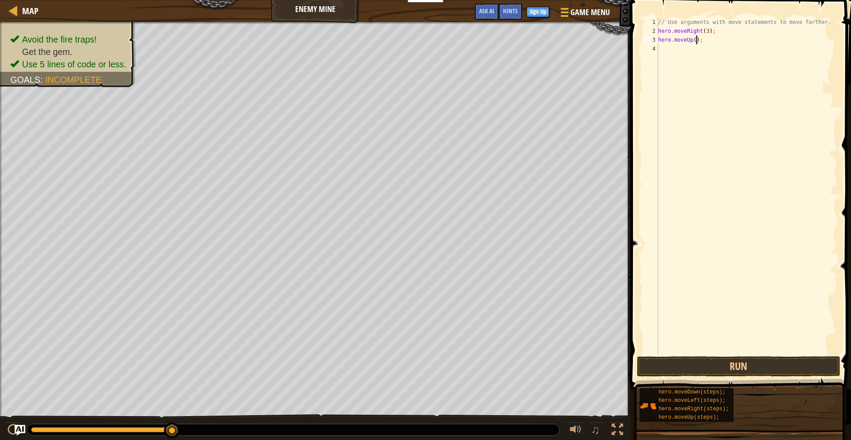
scroll to position [4, 3]
type textarea "hero.moveUp();"
paste textarea "hero.moveRight(3);"
type textarea "hero.moveRight();"
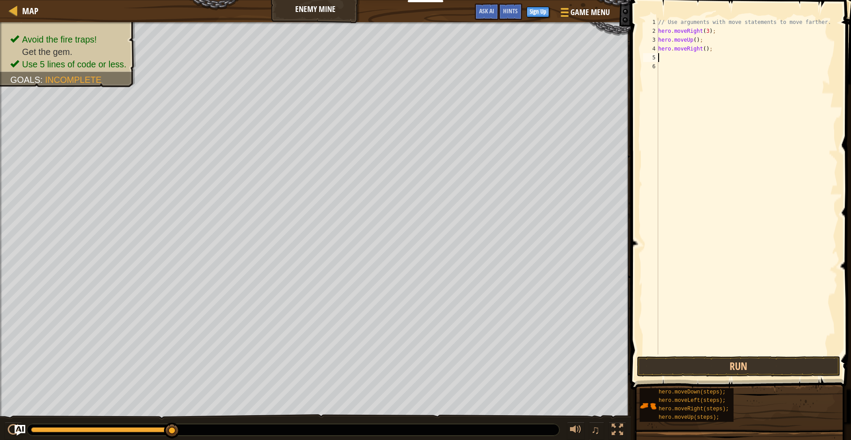
paste textarea "hero.moveRight(3);"
type textarea "hero.moveDown(3);"
click at [725, 59] on div "// Use arguments with move statements to move farther. hero . moveRight ( 3 ) ;…" at bounding box center [746, 195] width 181 height 355
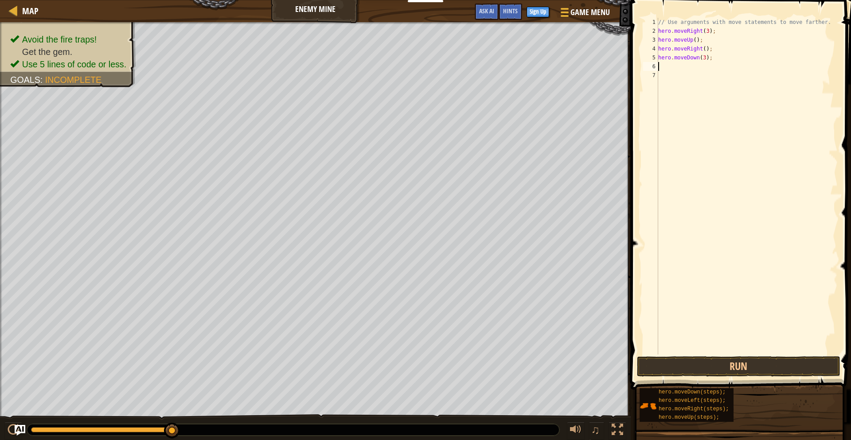
paste textarea "hero.moveRight(3);"
type textarea "hero.moveRight(2);"
click at [775, 362] on button "Run" at bounding box center [738, 366] width 203 height 20
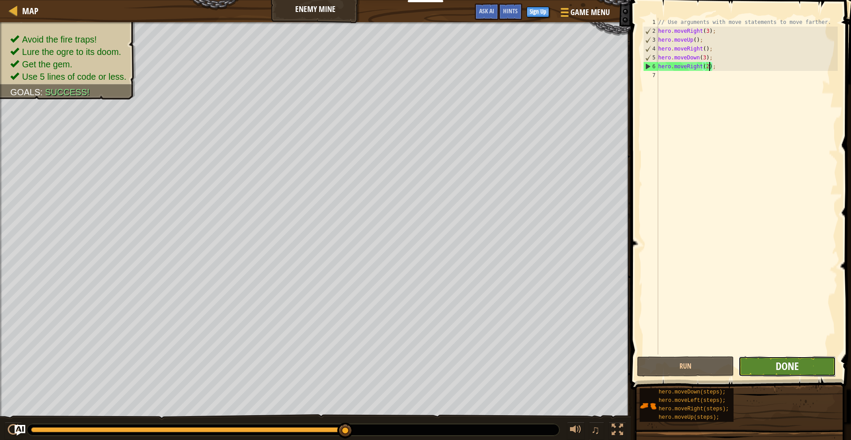
click at [782, 364] on span "Done" at bounding box center [787, 366] width 23 height 14
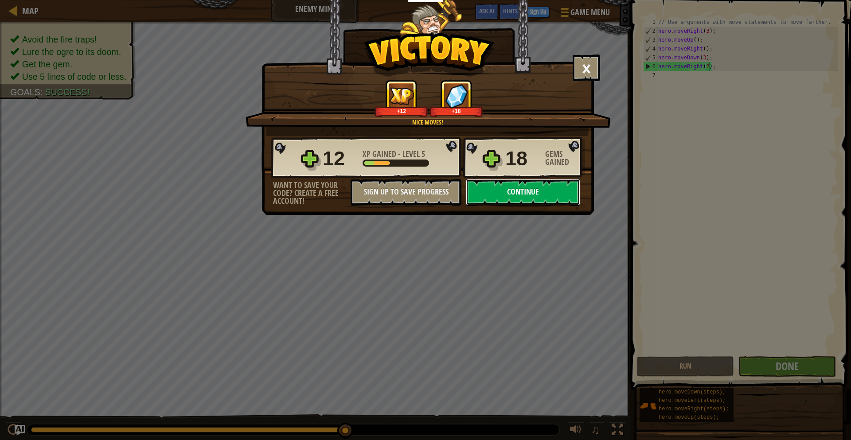
click at [536, 191] on button "Continue" at bounding box center [523, 192] width 114 height 27
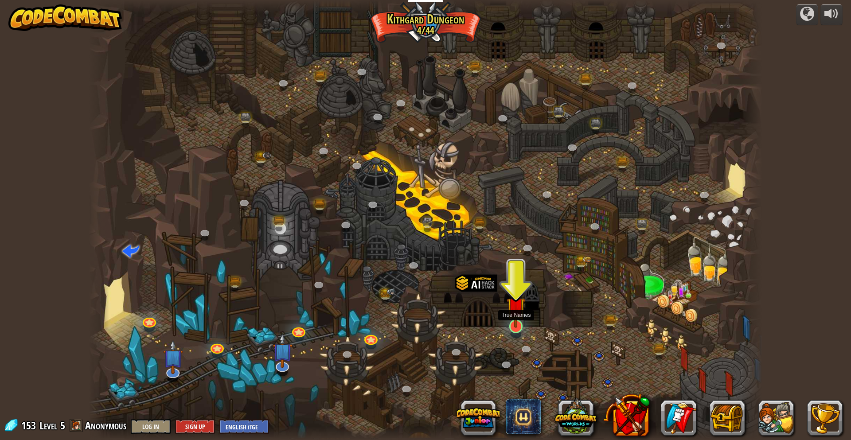
click at [514, 325] on img at bounding box center [516, 306] width 18 height 42
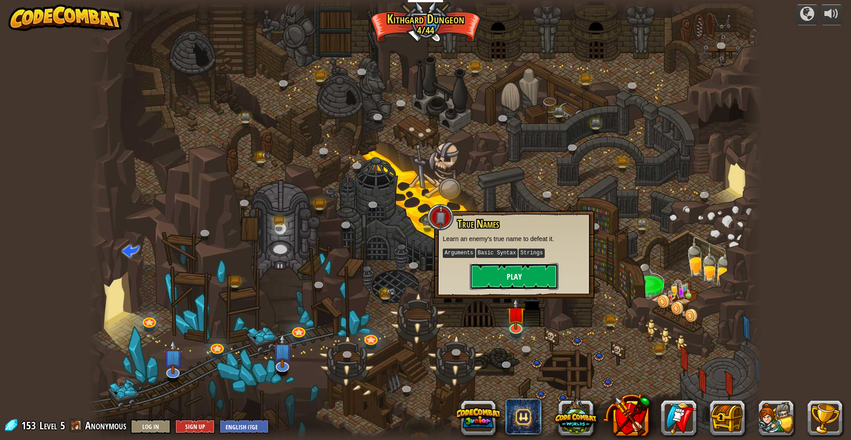
click at [542, 277] on button "Play" at bounding box center [514, 276] width 89 height 27
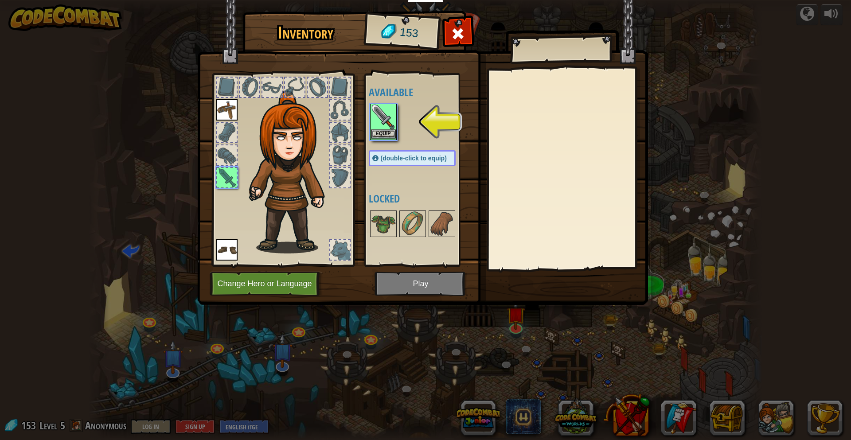
click at [386, 106] on img at bounding box center [383, 117] width 25 height 25
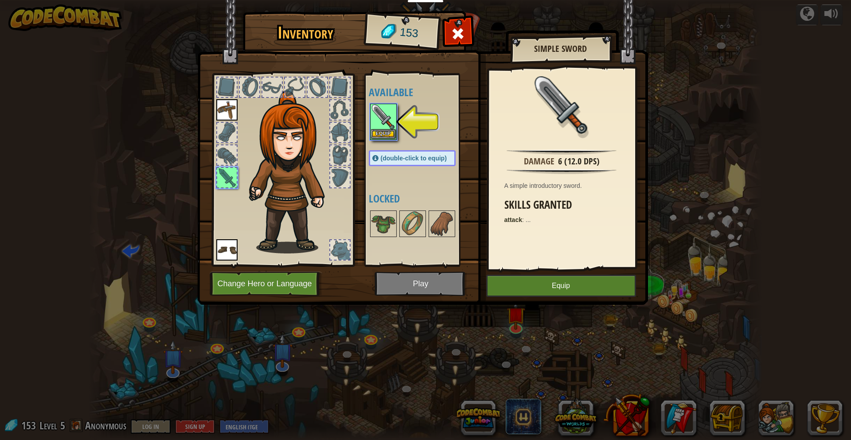
click at [386, 106] on img at bounding box center [383, 117] width 25 height 25
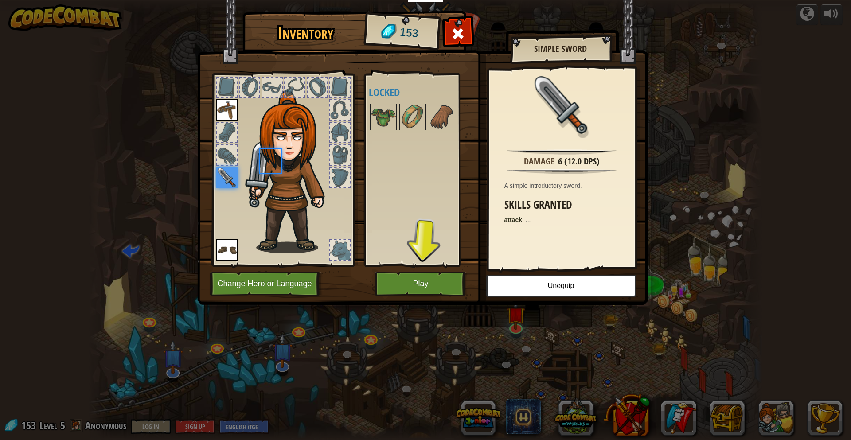
click at [386, 106] on img at bounding box center [383, 117] width 25 height 25
